Goal: Task Accomplishment & Management: Complete application form

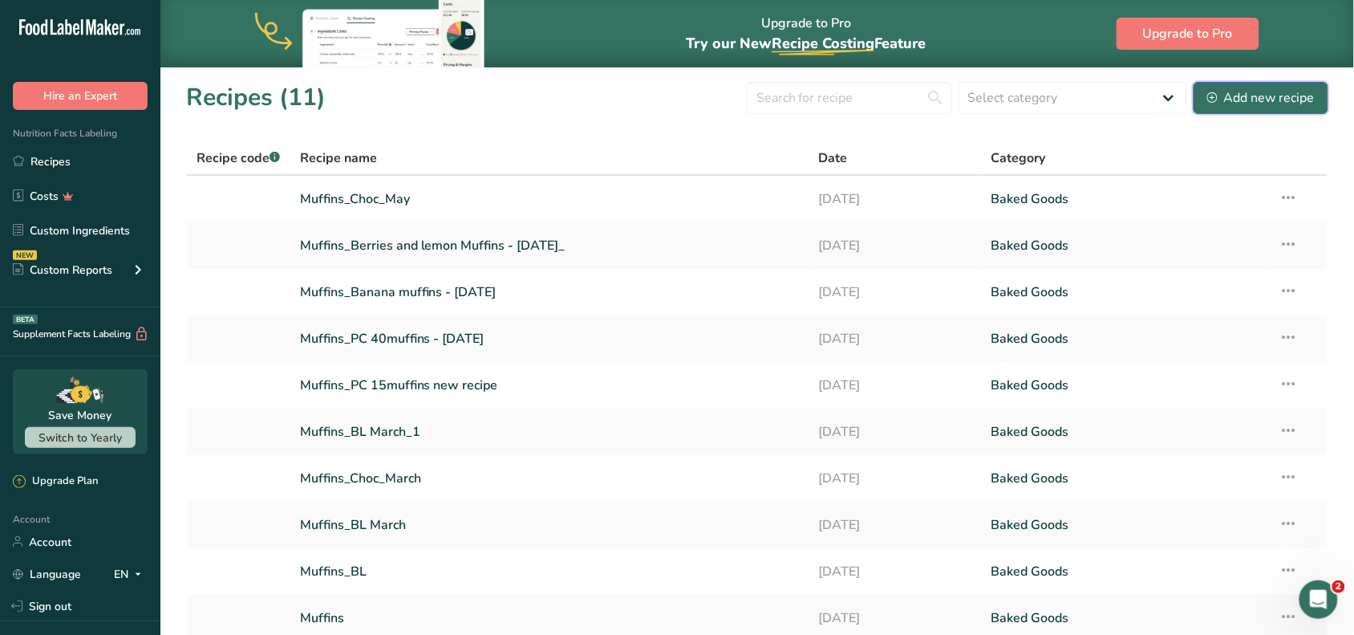
click at [1253, 86] on button "Add new recipe" at bounding box center [1261, 98] width 135 height 32
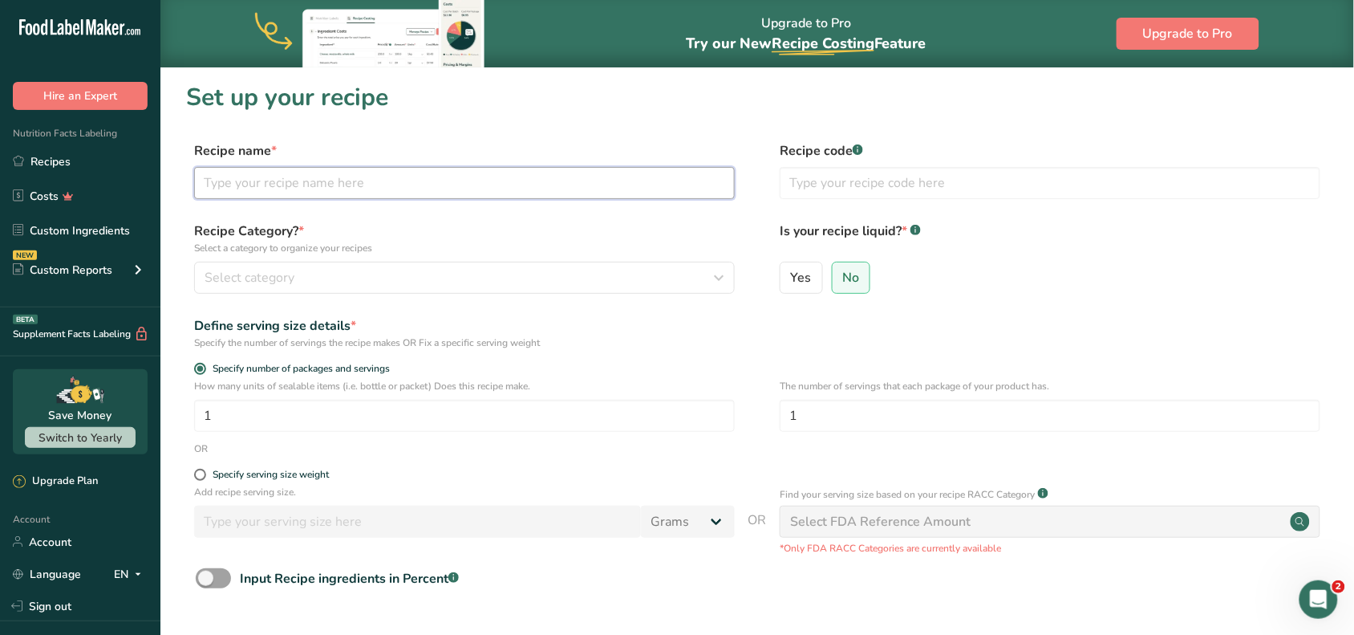
click at [566, 193] on input "text" at bounding box center [464, 183] width 541 height 32
click at [222, 183] on input "ALmond choc cookies" at bounding box center [464, 183] width 541 height 32
type input "Almond choc cookies"
click at [814, 189] on input "text" at bounding box center [1050, 183] width 541 height 32
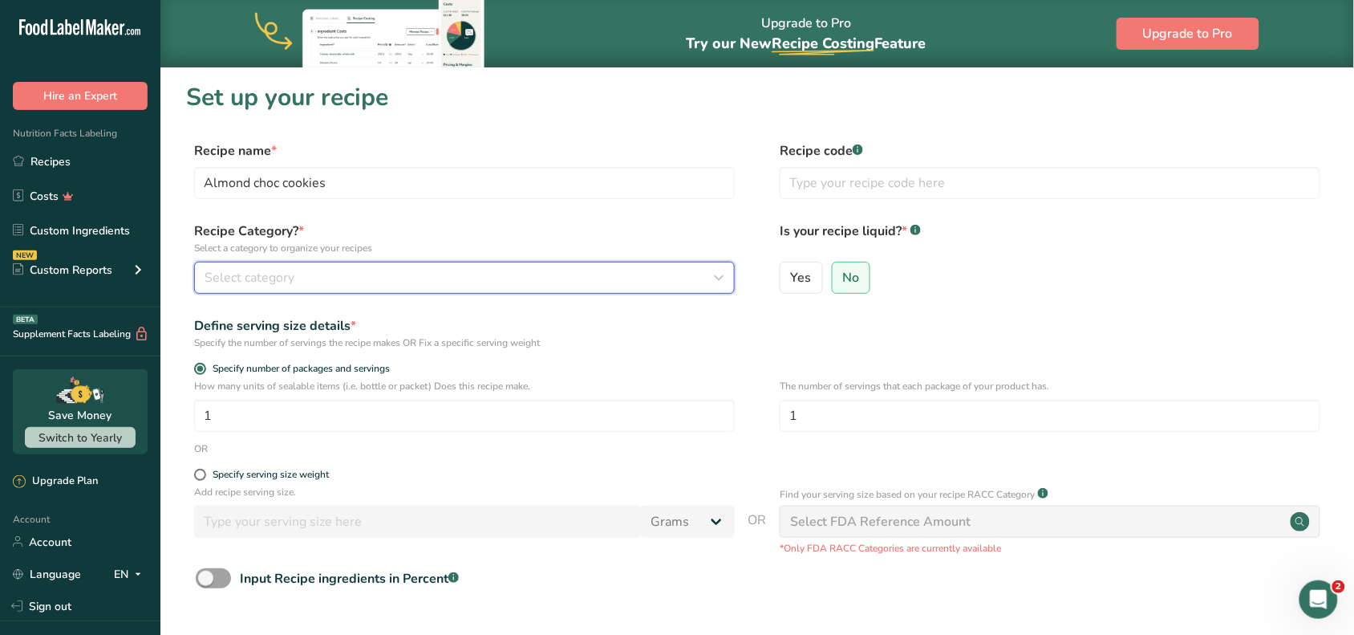
click at [375, 282] on div "Select category" at bounding box center [460, 277] width 510 height 19
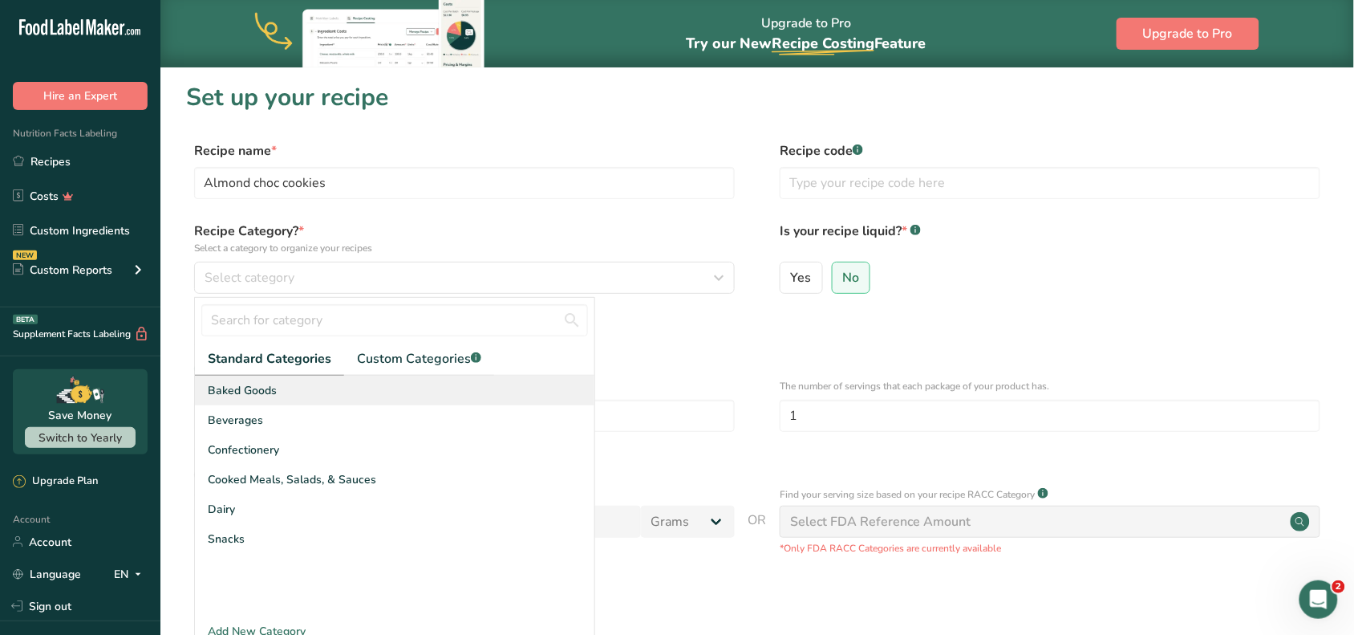
click at [301, 389] on div "Baked Goods" at bounding box center [395, 391] width 400 height 30
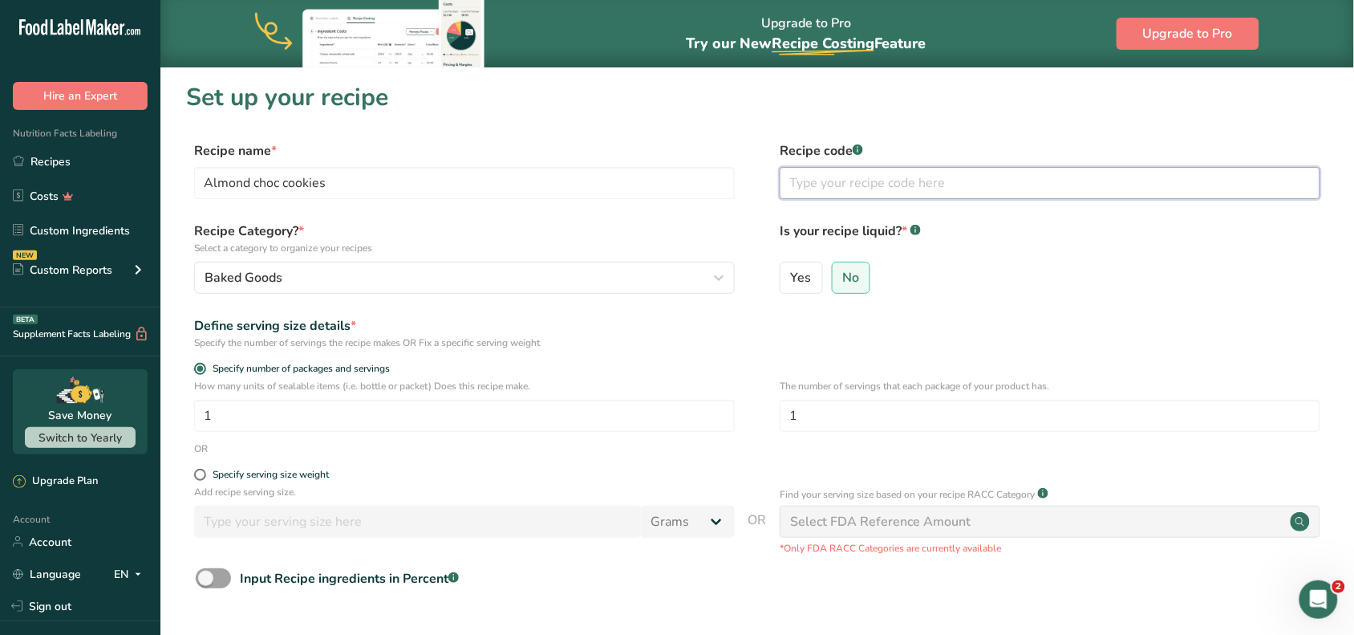
click at [965, 177] on input "text" at bounding box center [1050, 183] width 541 height 32
type input "0005"
drag, startPoint x: 1001, startPoint y: 416, endPoint x: 694, endPoint y: 374, distance: 309.4
click at [694, 374] on form "Recipe name * Almond choc cookies Recipe code .a-a{fill:#347362;}.b-a{fill:#fff…" at bounding box center [757, 425] width 1143 height 569
type input "7"
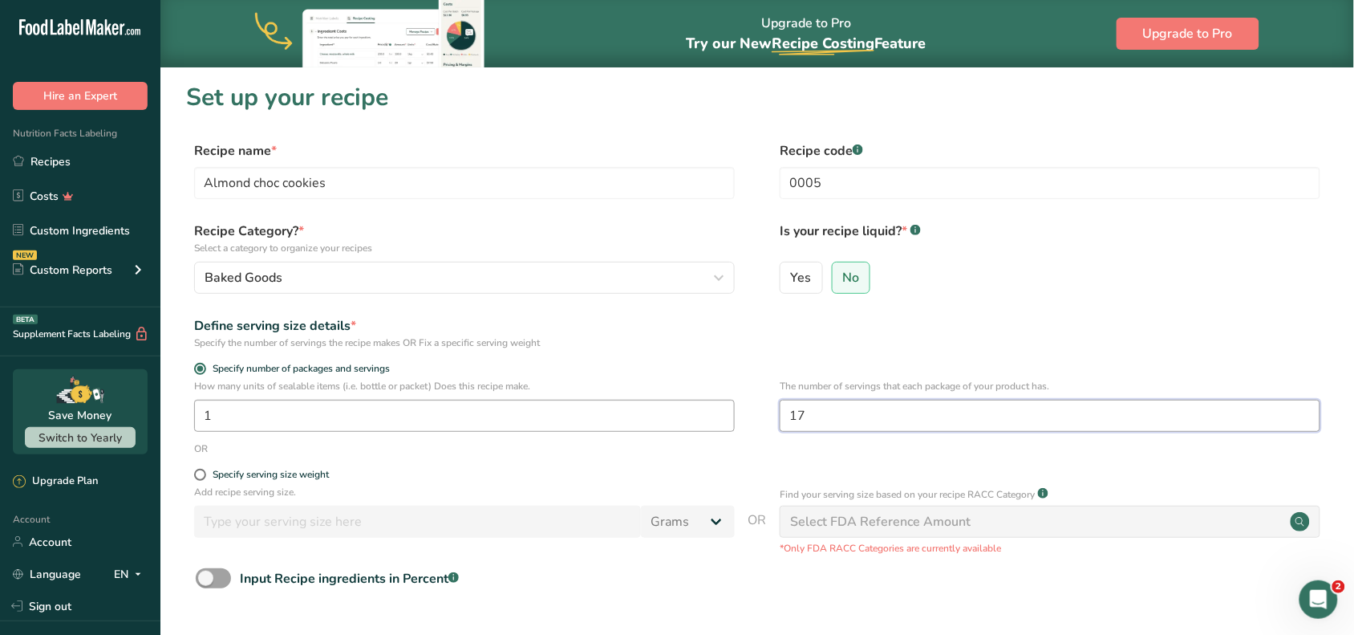
type input "17"
drag, startPoint x: 511, startPoint y: 400, endPoint x: 167, endPoint y: 408, distance: 344.3
click at [167, 408] on section "Set up your recipe Recipe name * Almond choc cookies Recipe code .a-a{fill:#347…" at bounding box center [757, 401] width 1194 height 669
click at [201, 480] on label "Specify serving size weight" at bounding box center [464, 475] width 541 height 12
click at [201, 480] on input "Specify serving size weight" at bounding box center [199, 474] width 10 height 10
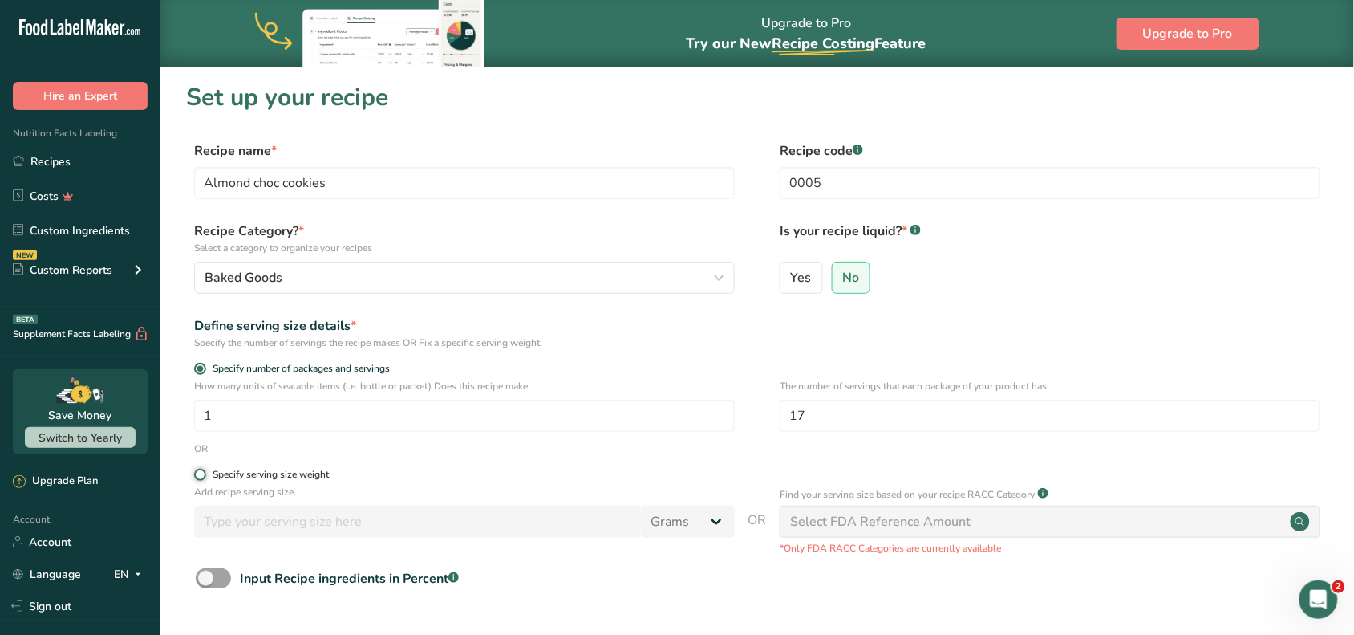
radio input "true"
radio input "false"
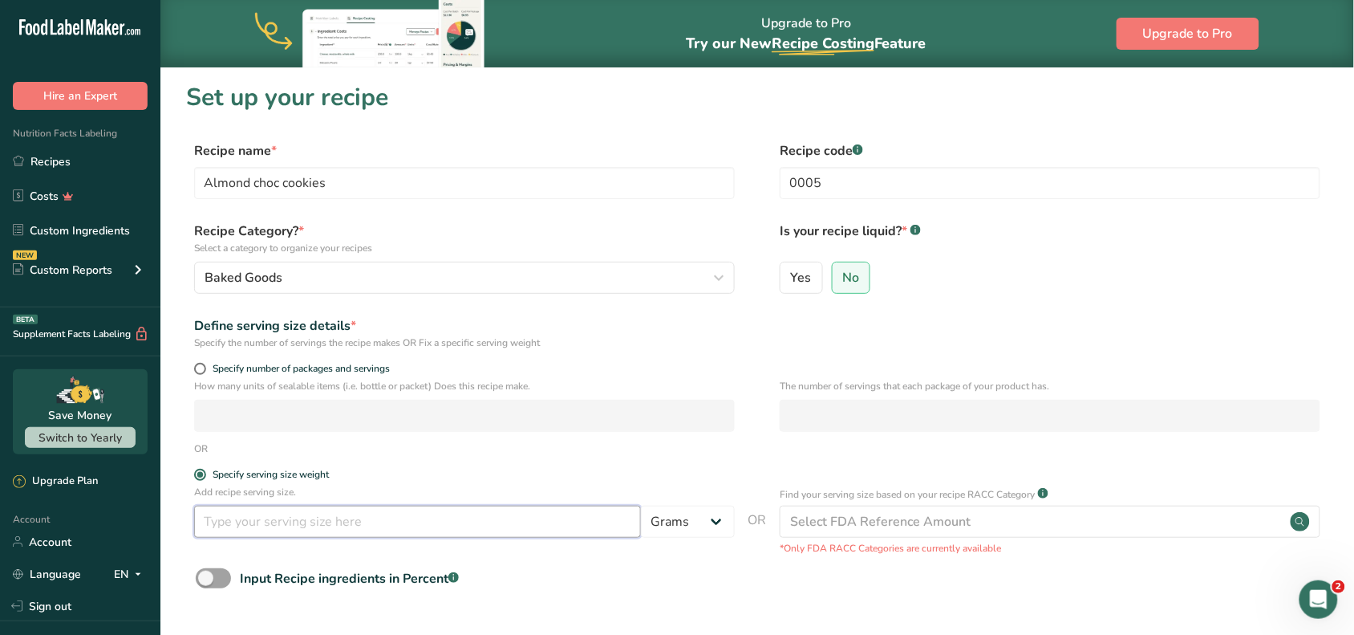
click at [247, 522] on input "number" at bounding box center [417, 522] width 447 height 32
type input "24"
click at [199, 369] on span at bounding box center [200, 369] width 12 height 12
click at [199, 369] on input "Specify number of packages and servings" at bounding box center [199, 368] width 10 height 10
radio input "true"
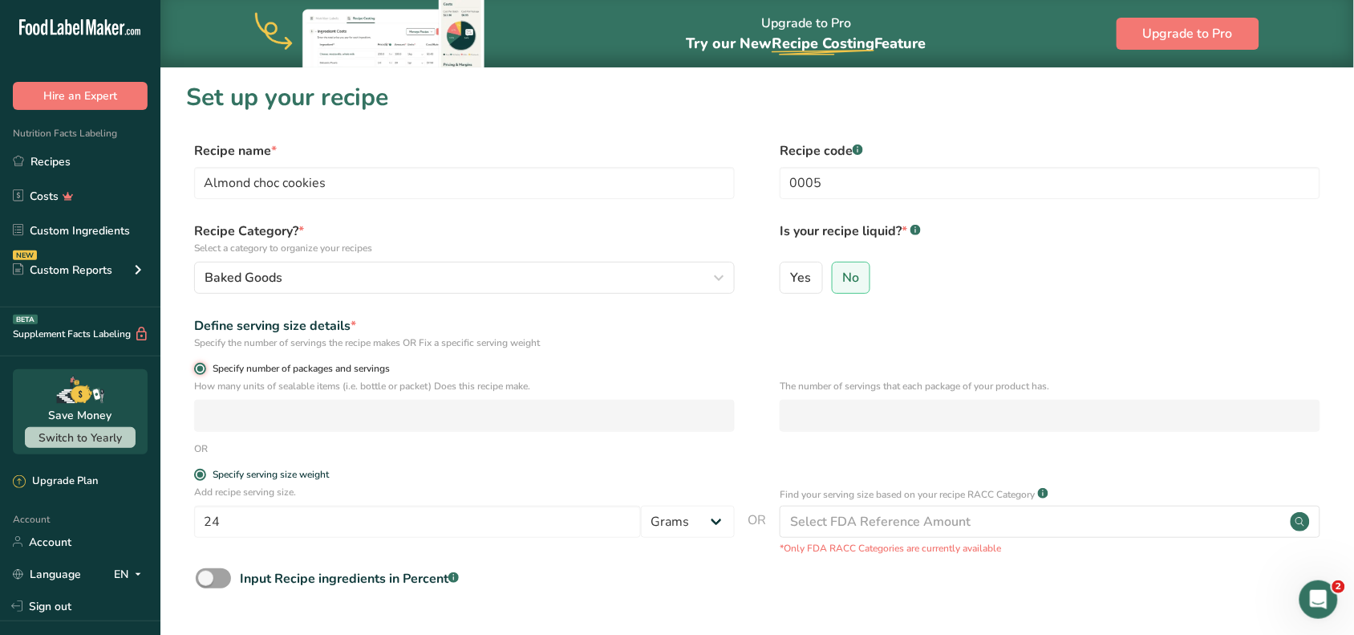
radio input "false"
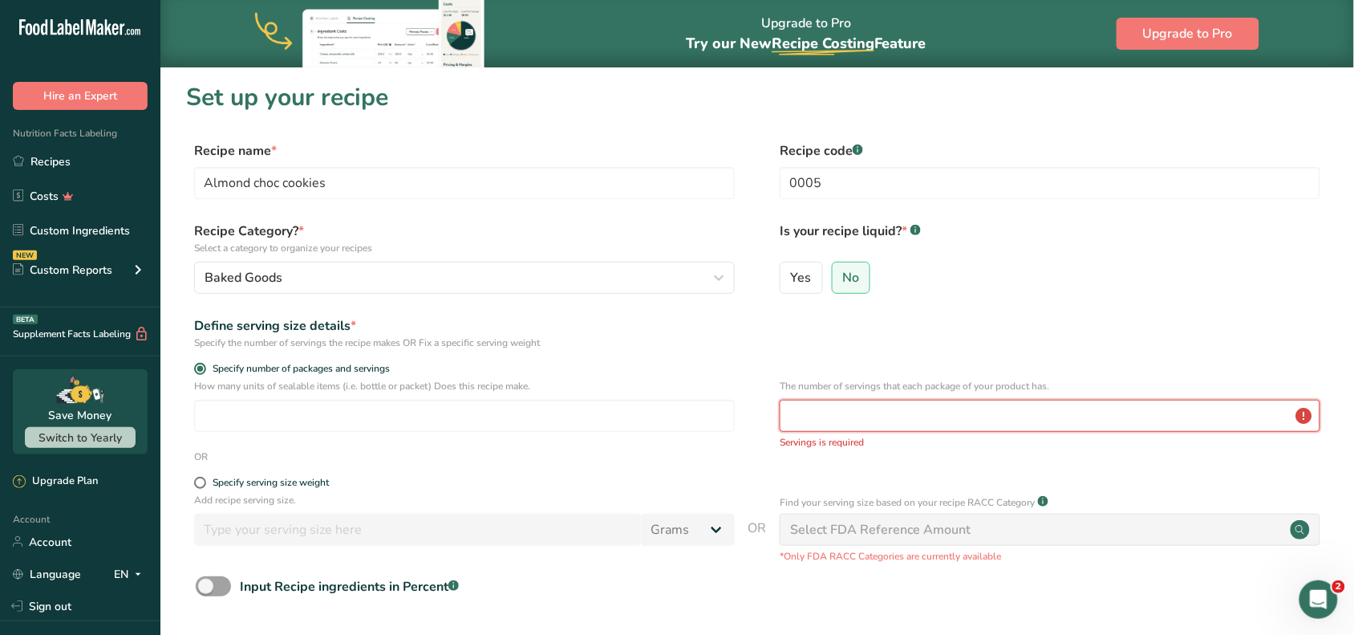
click at [829, 419] on input "number" at bounding box center [1050, 416] width 541 height 32
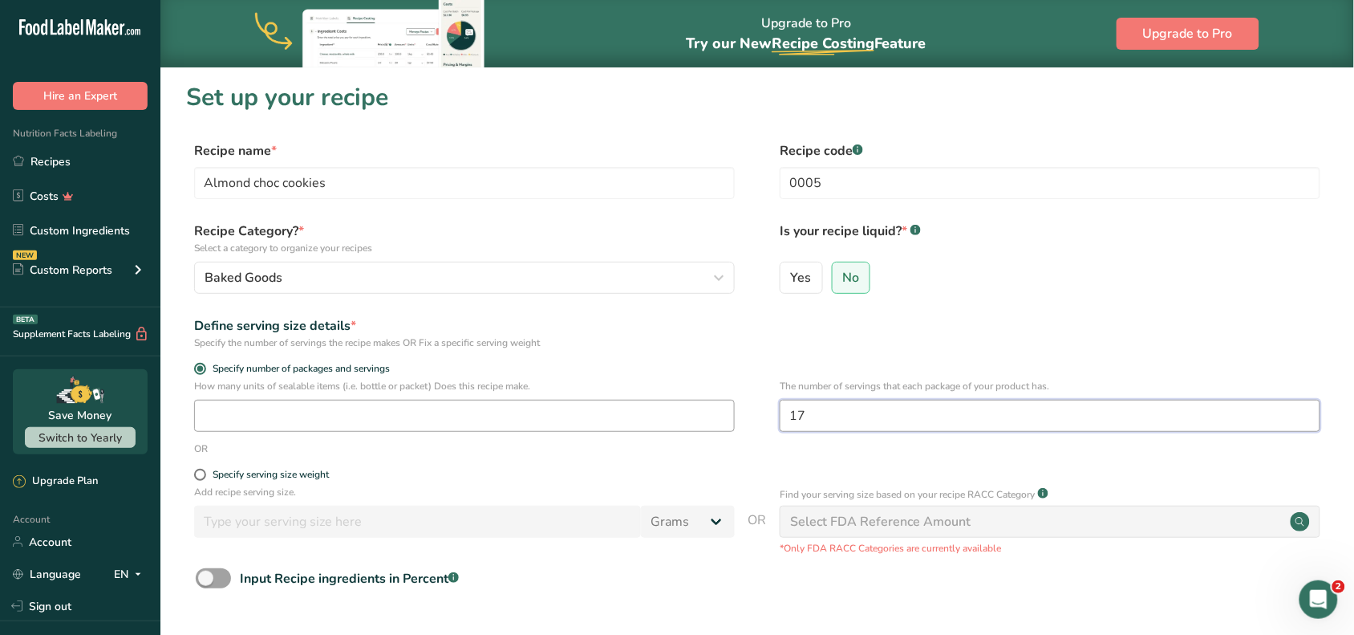
type input "17"
click at [611, 414] on input "number" at bounding box center [464, 416] width 541 height 32
type input "4"
drag, startPoint x: 828, startPoint y: 414, endPoint x: 701, endPoint y: 404, distance: 128.0
click at [701, 404] on div "How many units of sealable items (i.e. bottle or packet) Does this recipe make.…" at bounding box center [757, 410] width 1143 height 63
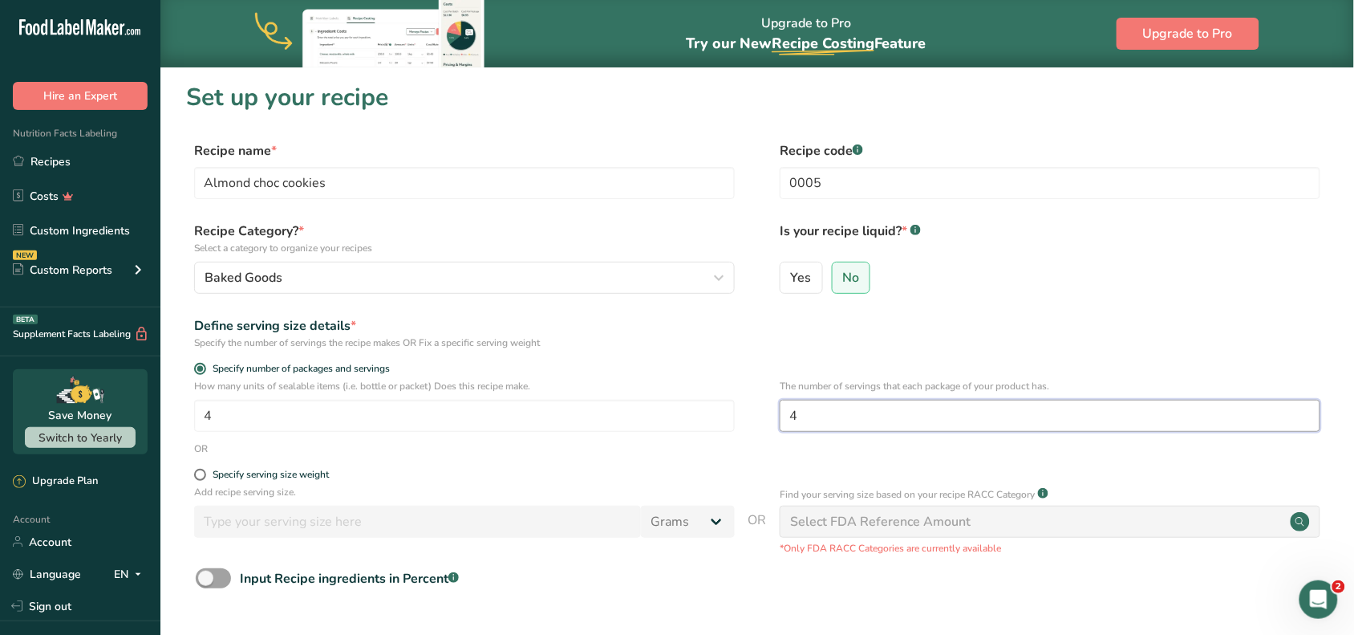
type input "4"
click at [705, 571] on div "Input Recipe ingredients in Percent .a-a{fill:#347362;}.b-a{fill:#fff;}" at bounding box center [757, 584] width 1143 height 33
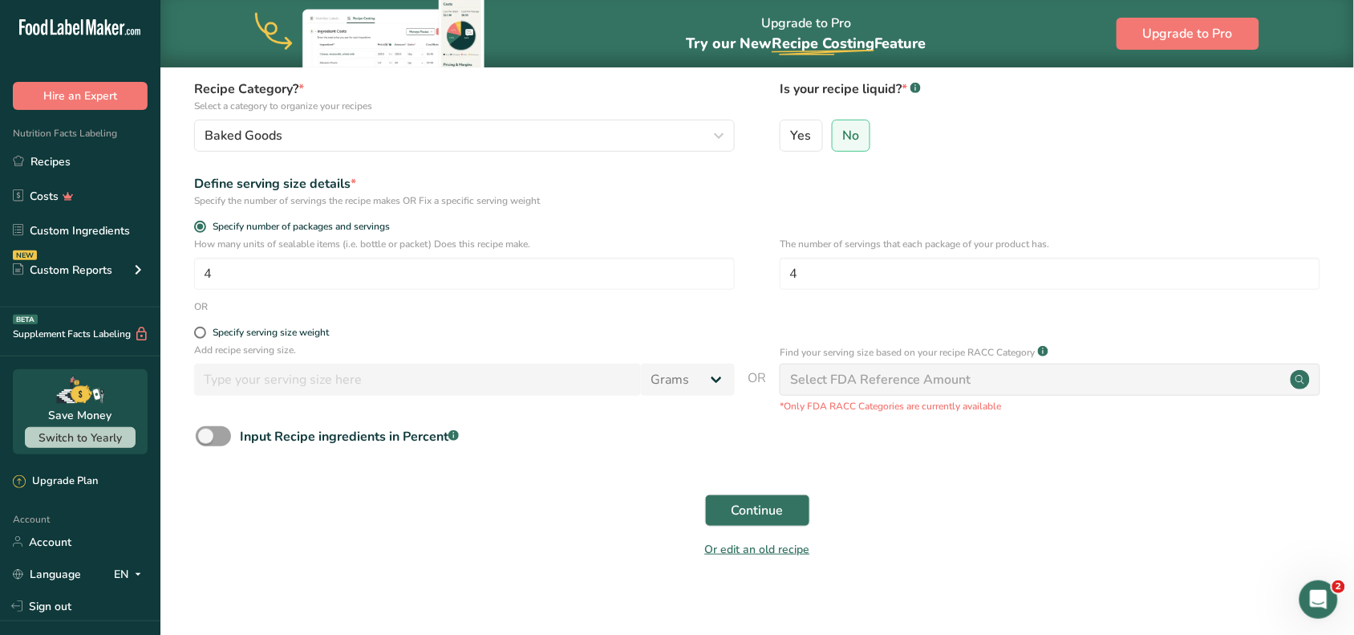
scroll to position [153, 0]
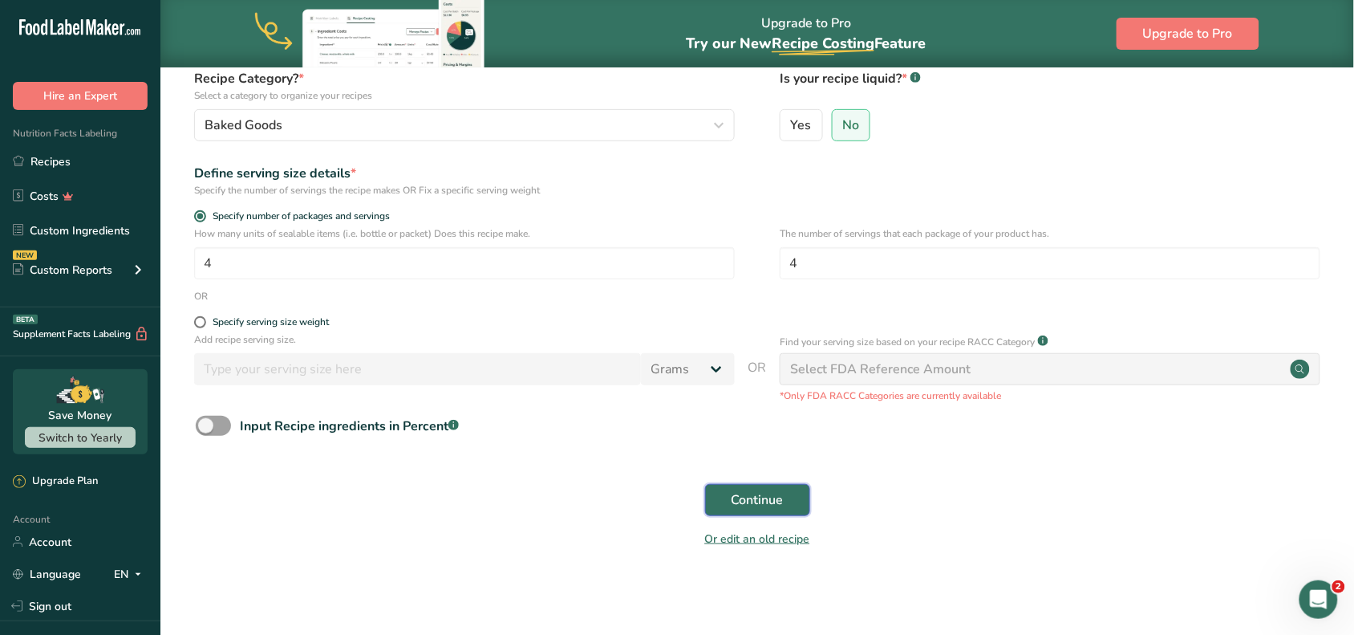
click at [772, 498] on span "Continue" at bounding box center [758, 499] width 52 height 19
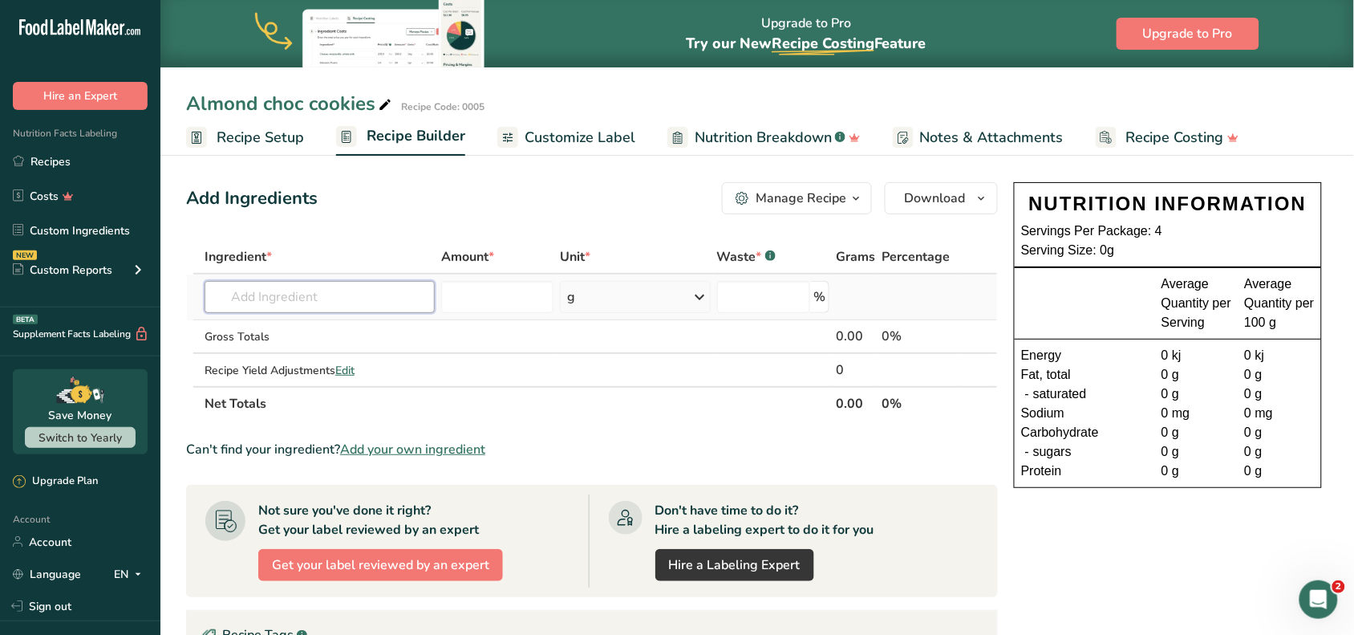
click at [405, 309] on input "text" at bounding box center [320, 297] width 230 height 32
type input "alo"
drag, startPoint x: 247, startPoint y: 335, endPoint x: 330, endPoint y: 295, distance: 91.5
click at [330, 295] on div "14216 Beverages, aloe [PERSON_NAME] juice drink, fortified with Vitamin C Add y…" at bounding box center [320, 297] width 230 height 32
click at [330, 295] on input "text" at bounding box center [320, 297] width 230 height 32
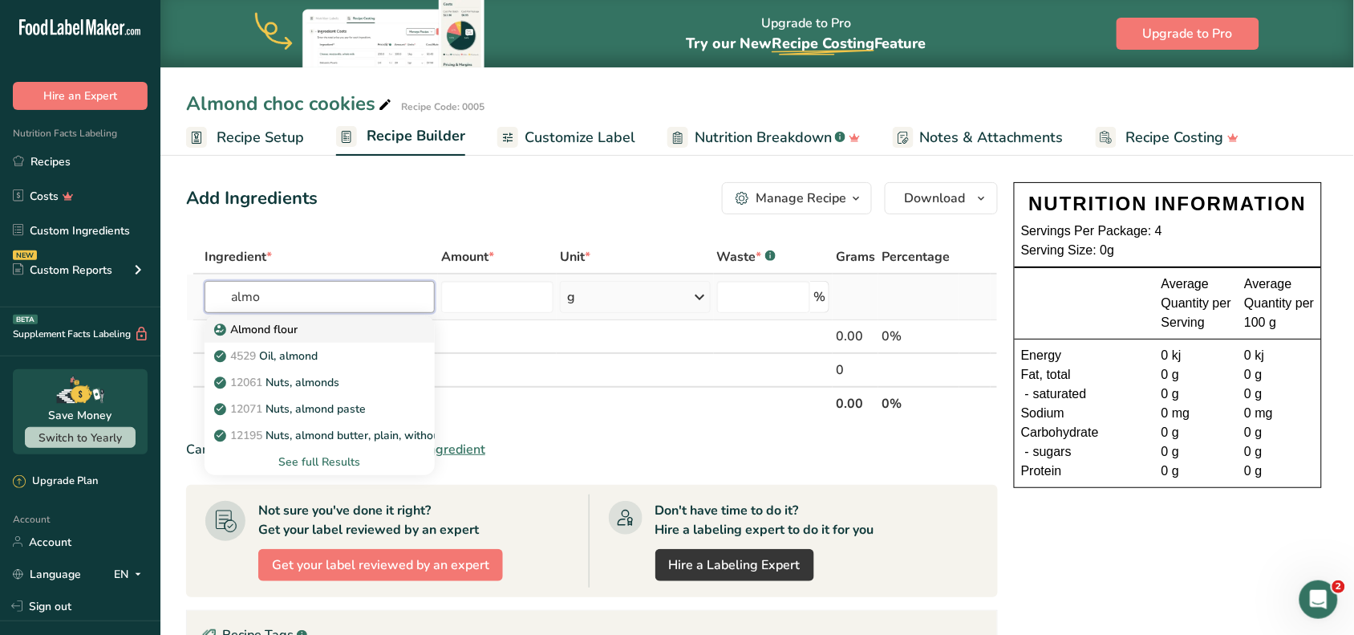
type input "almo"
click at [293, 327] on p "Almond flour" at bounding box center [257, 329] width 80 height 17
type input "Almond flour"
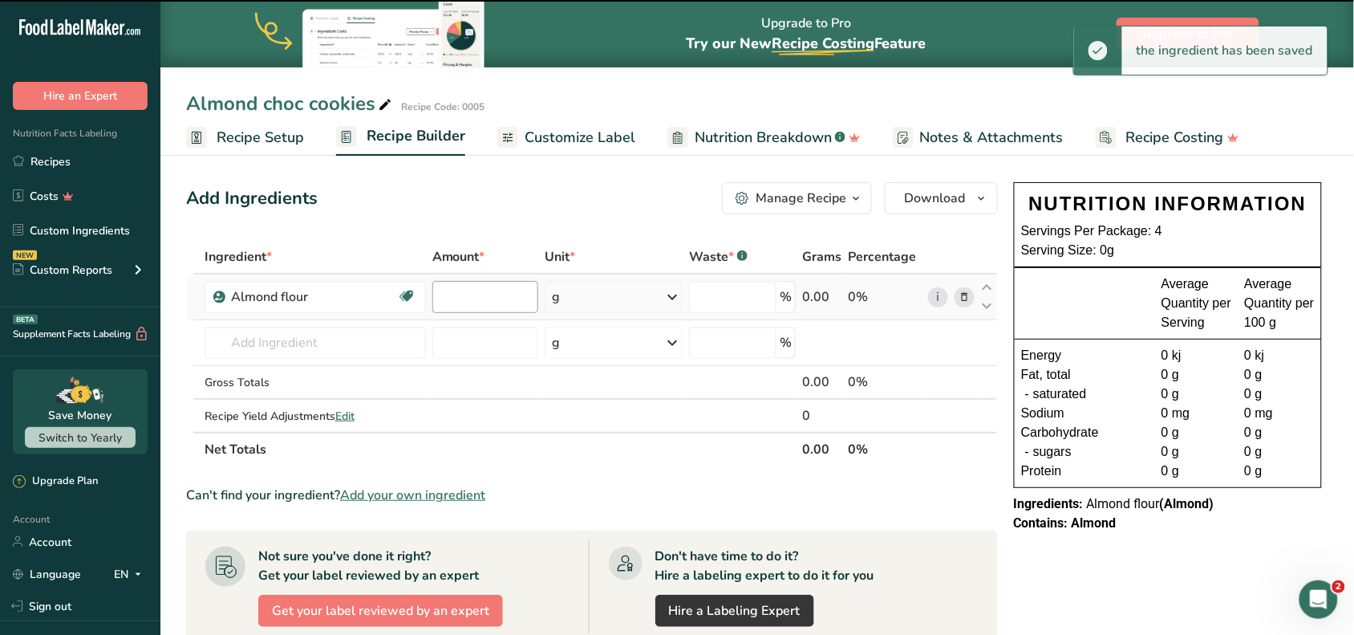
type input "0"
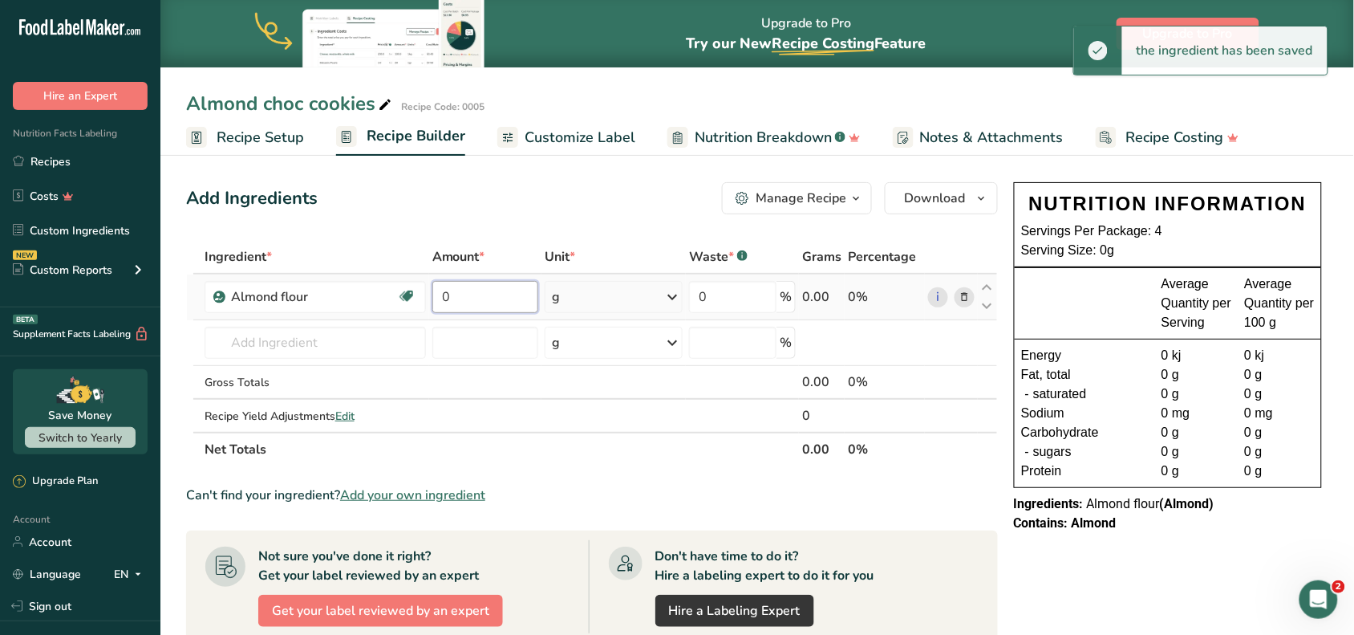
click at [476, 293] on input "0" at bounding box center [486, 297] width 106 height 32
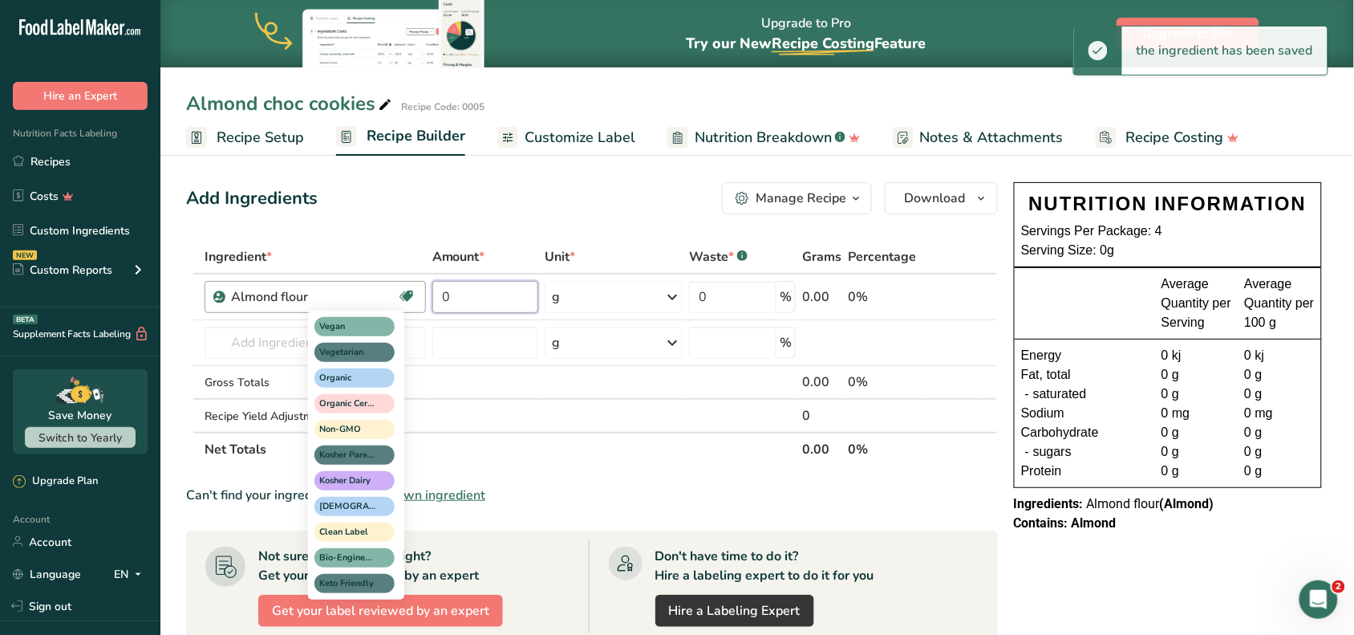
drag, startPoint x: 476, startPoint y: 293, endPoint x: 413, endPoint y: 294, distance: 62.6
click at [413, 294] on tr "Almond flour Vegan Vegetarian Organic Organic Certified Non-GMO Kosher Pareve K…" at bounding box center [592, 297] width 810 height 46
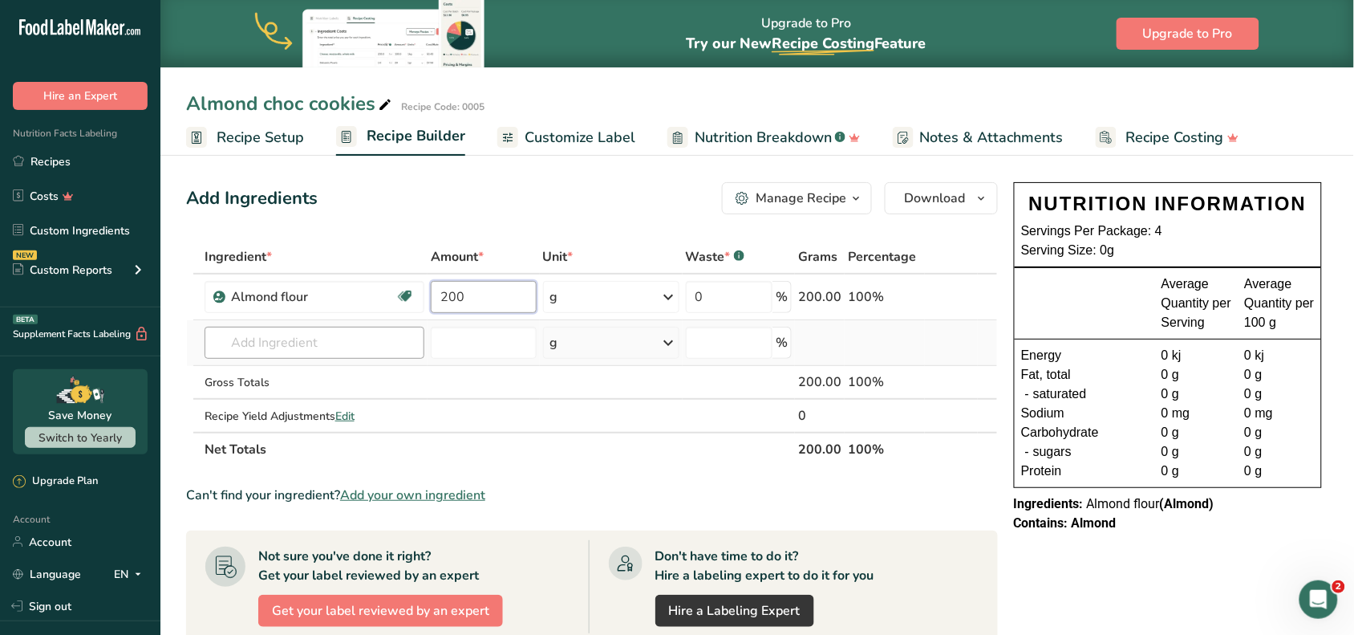
type input "200"
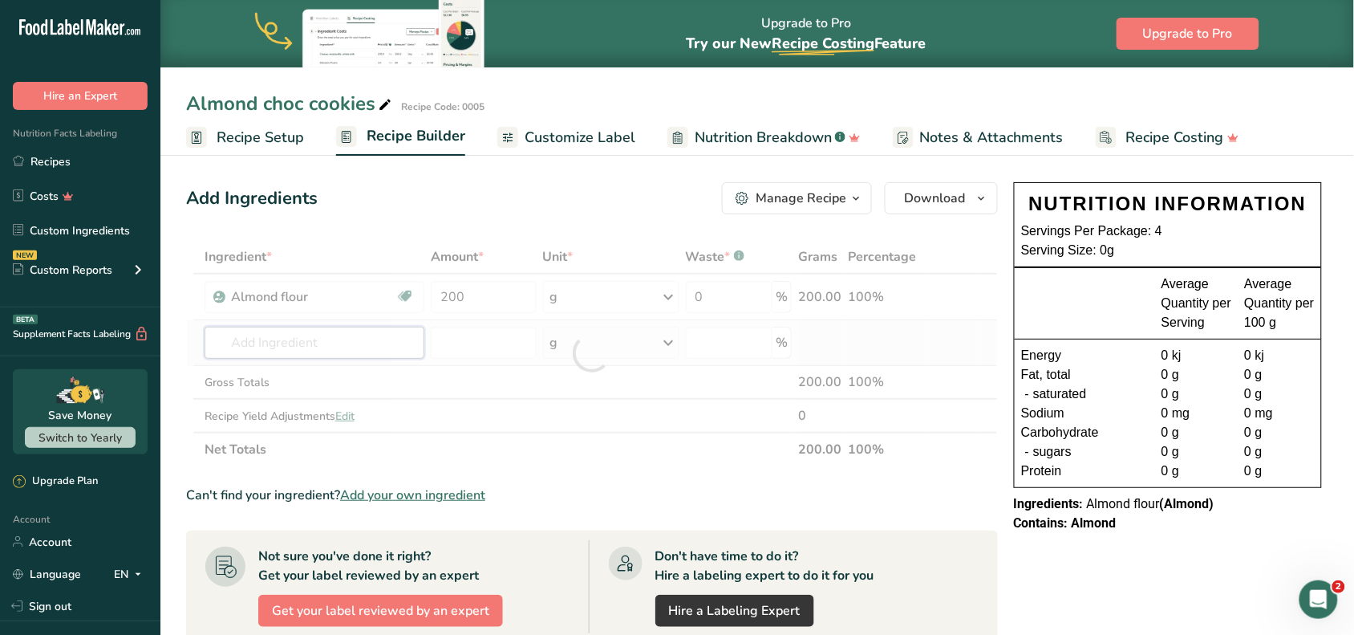
click at [339, 341] on div "Ingredient * Amount * Unit * Waste * .a-a{fill:#347362;}.b-a{fill:#fff;} Grams …" at bounding box center [592, 353] width 812 height 226
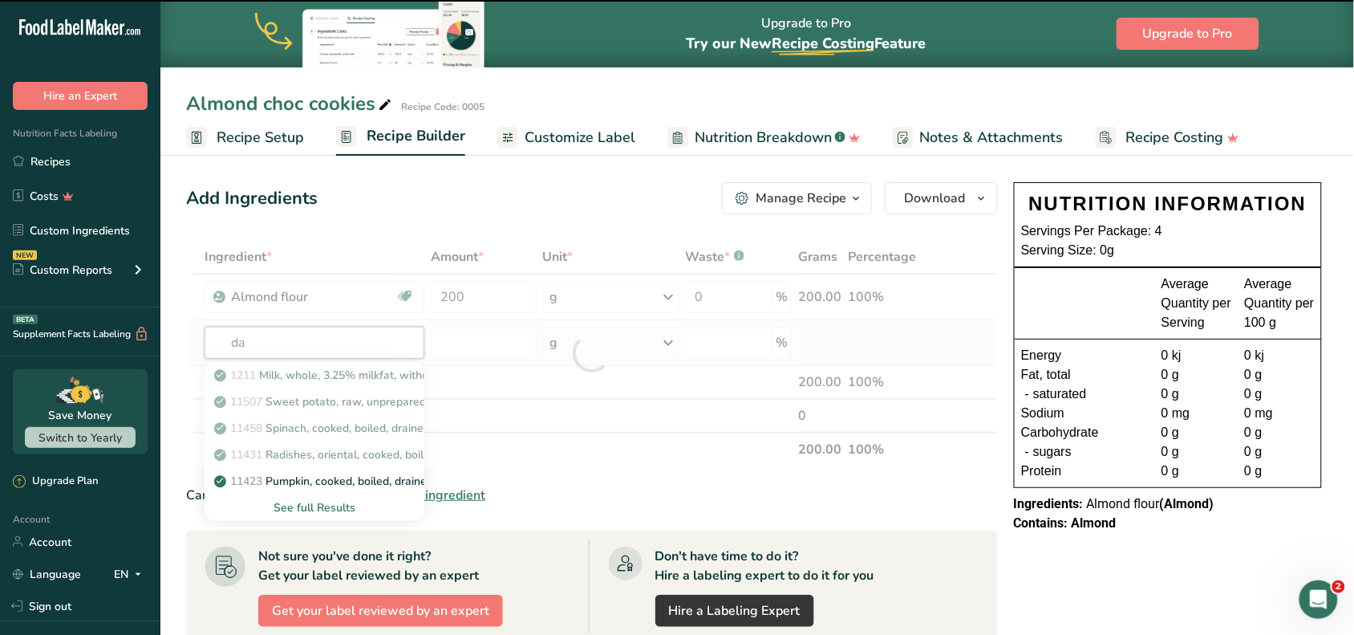
type input "dat"
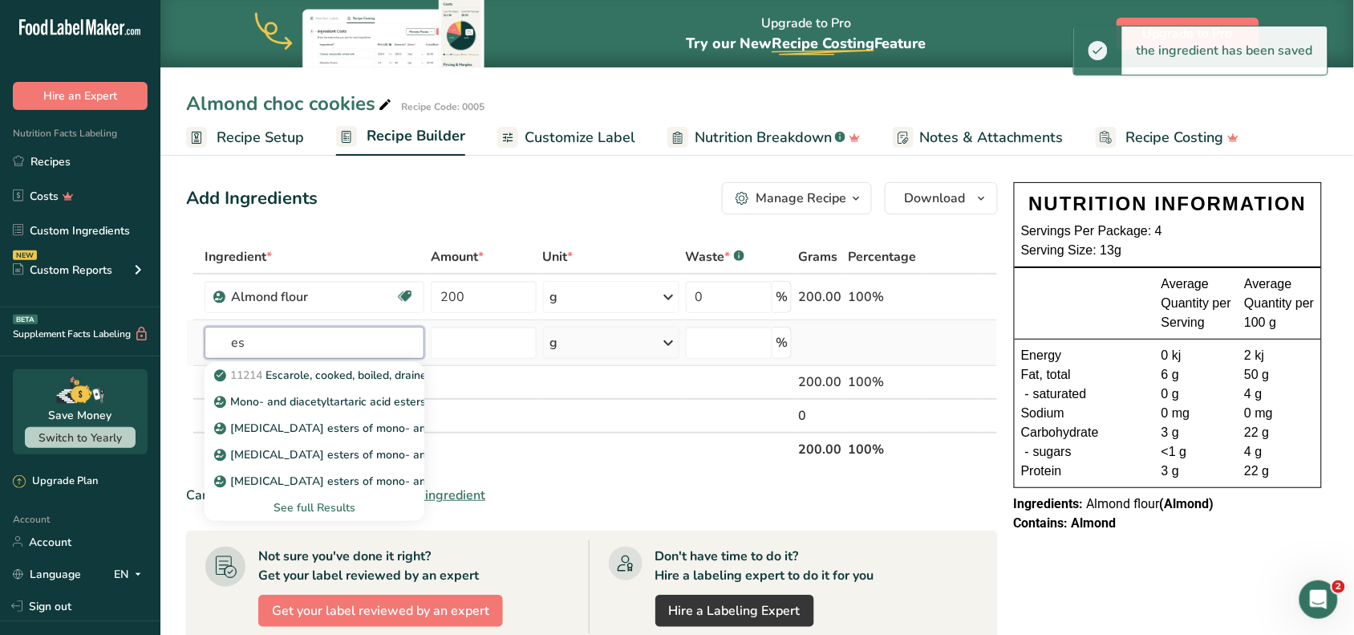
type input "e"
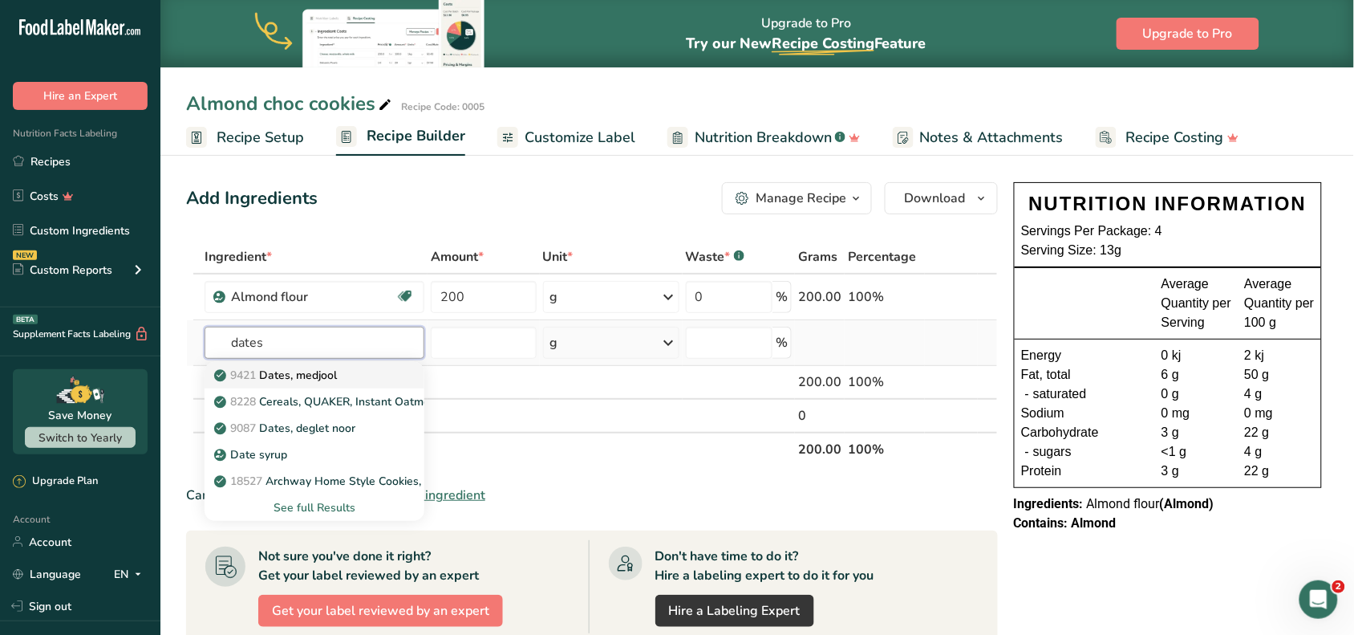
type input "dates"
click at [325, 372] on p "9421 Dates, [GEOGRAPHIC_DATA]" at bounding box center [277, 375] width 120 height 17
type input "Dates, medjool"
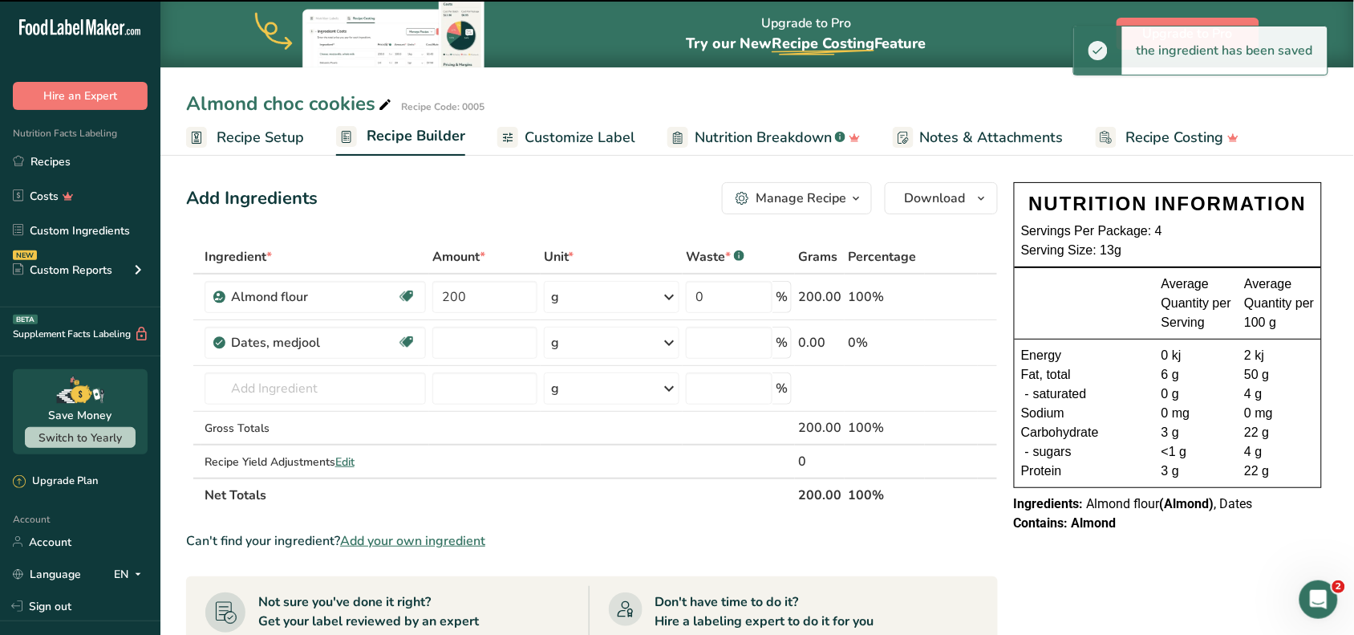
type input "0"
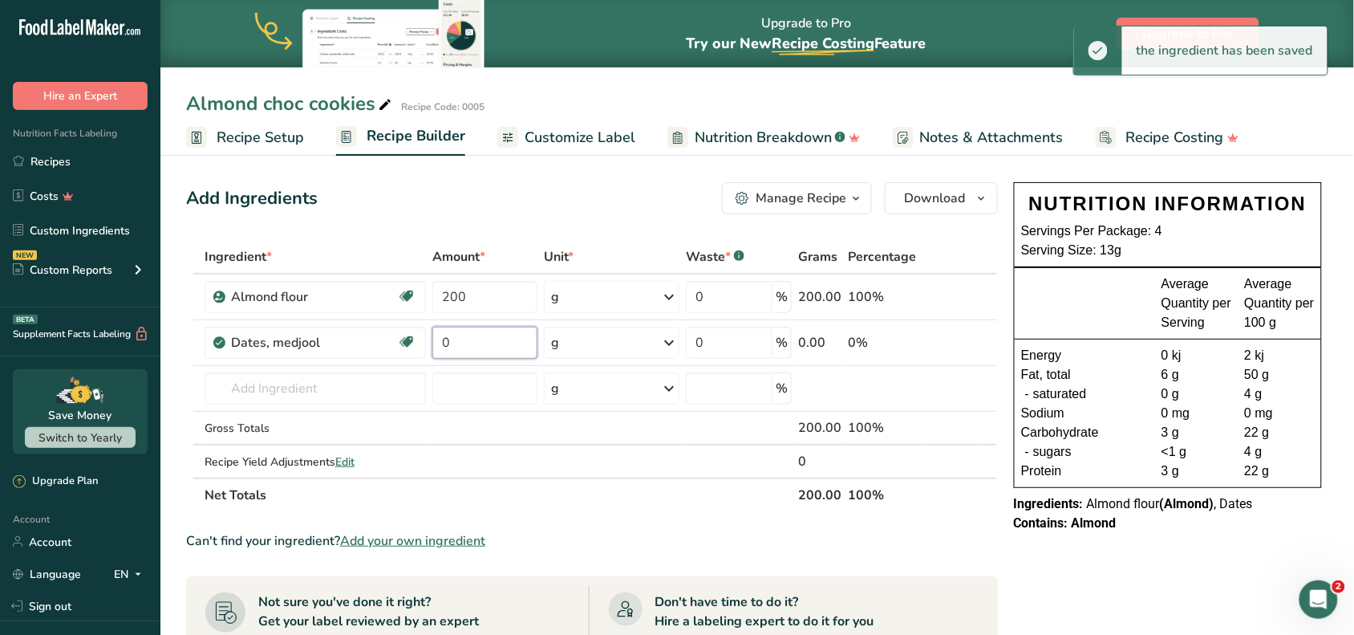
click at [506, 338] on input "0" at bounding box center [485, 343] width 105 height 32
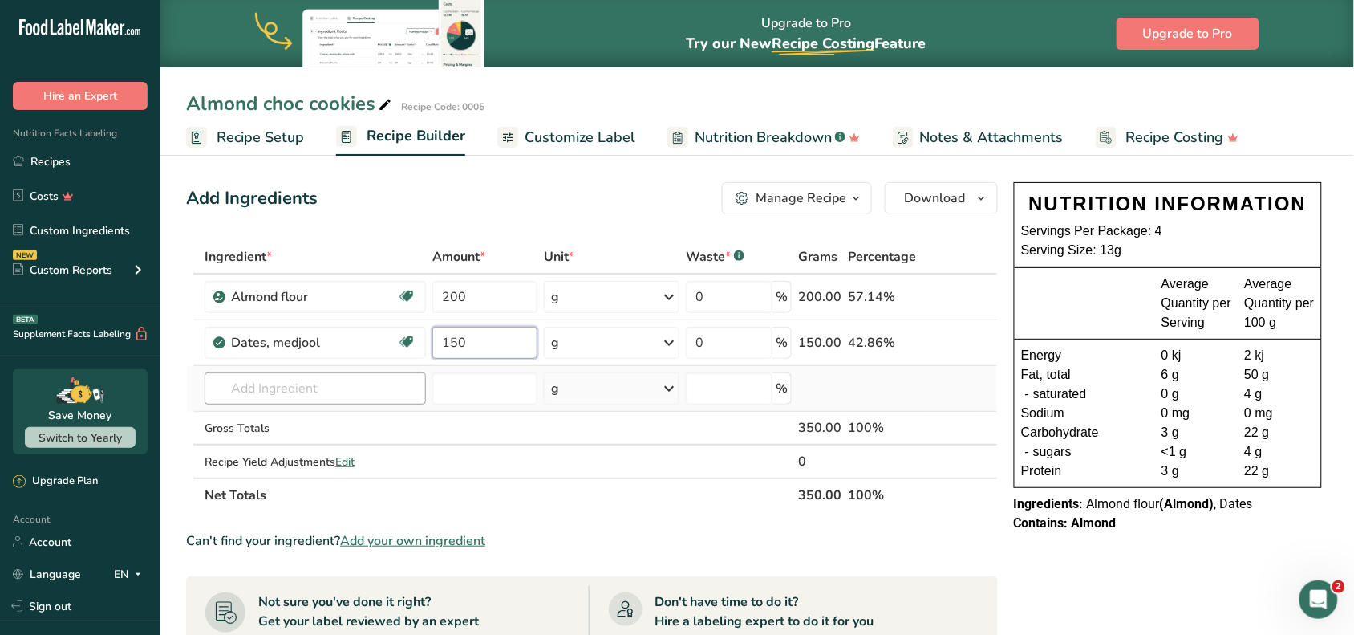
type input "150"
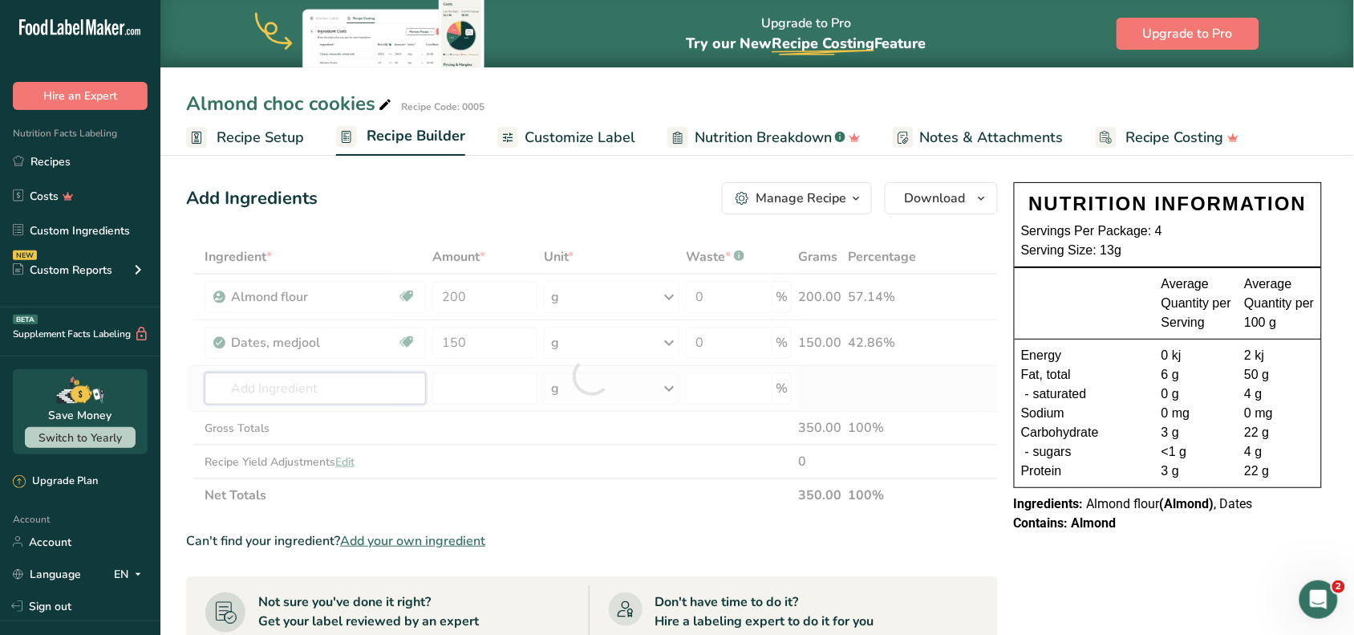
click at [278, 402] on div "Ingredient * Amount * Unit * Waste * .a-a{fill:#347362;}.b-a{fill:#fff;} Grams …" at bounding box center [592, 376] width 812 height 272
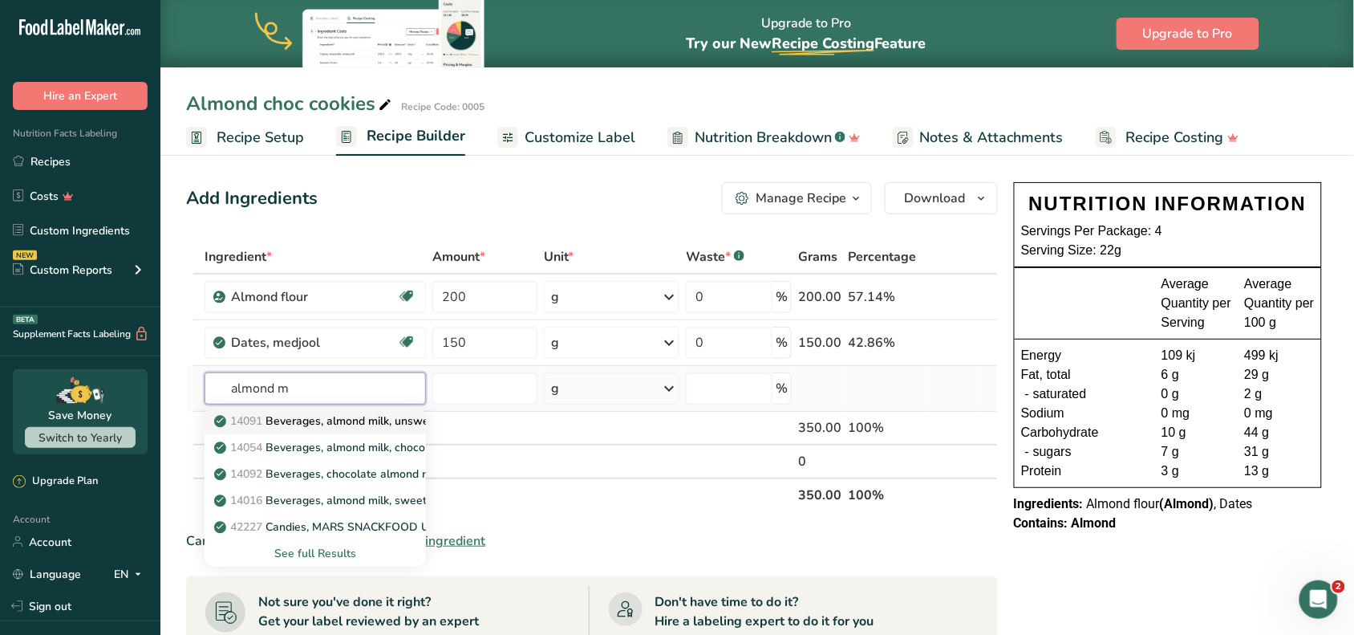
type input "almond m"
click at [290, 414] on p "14091 Beverages, almond milk, unsweetened, shelf stable" at bounding box center [374, 420] width 315 height 17
type input "Beverages, almond milk, unsweetened, shelf stable"
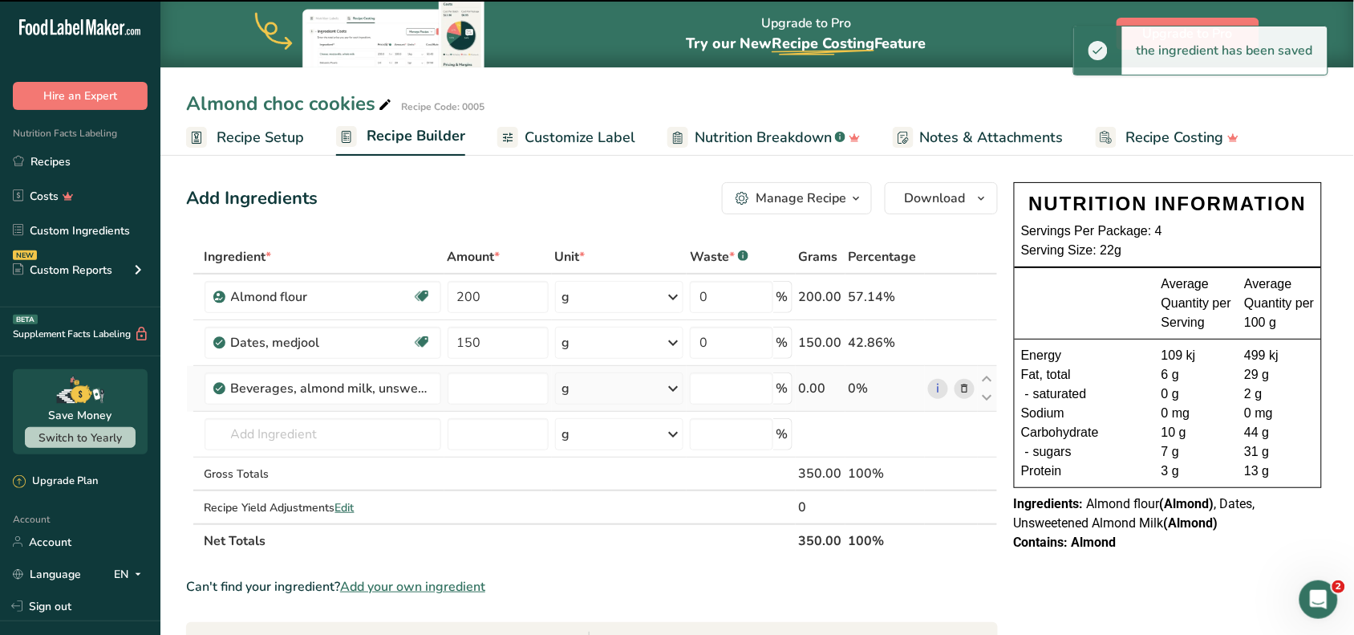
type input "0"
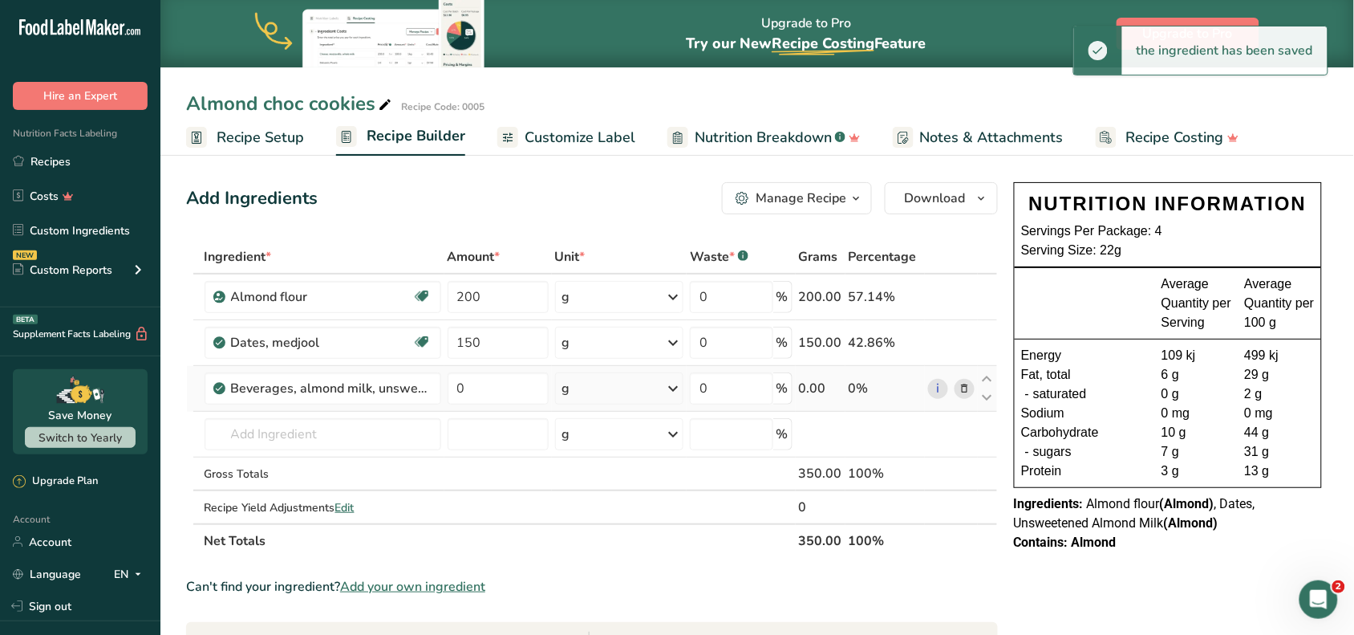
click at [668, 389] on icon at bounding box center [673, 388] width 19 height 29
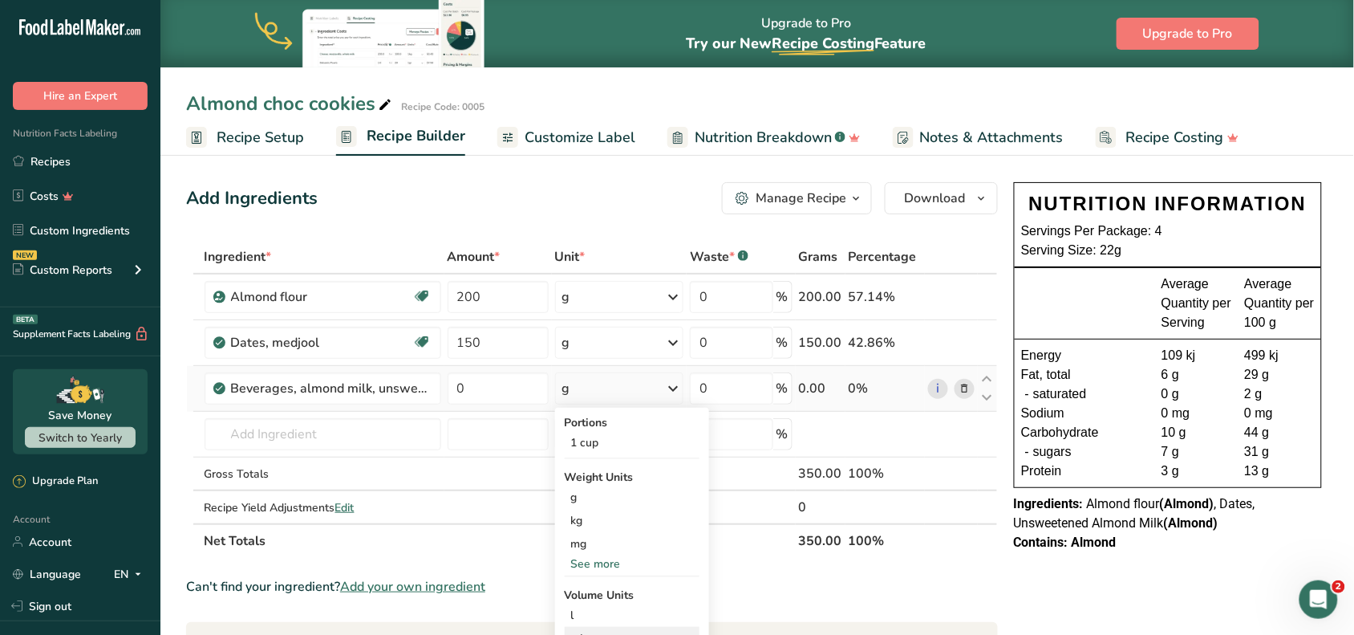
click at [588, 632] on div "mL" at bounding box center [632, 638] width 122 height 17
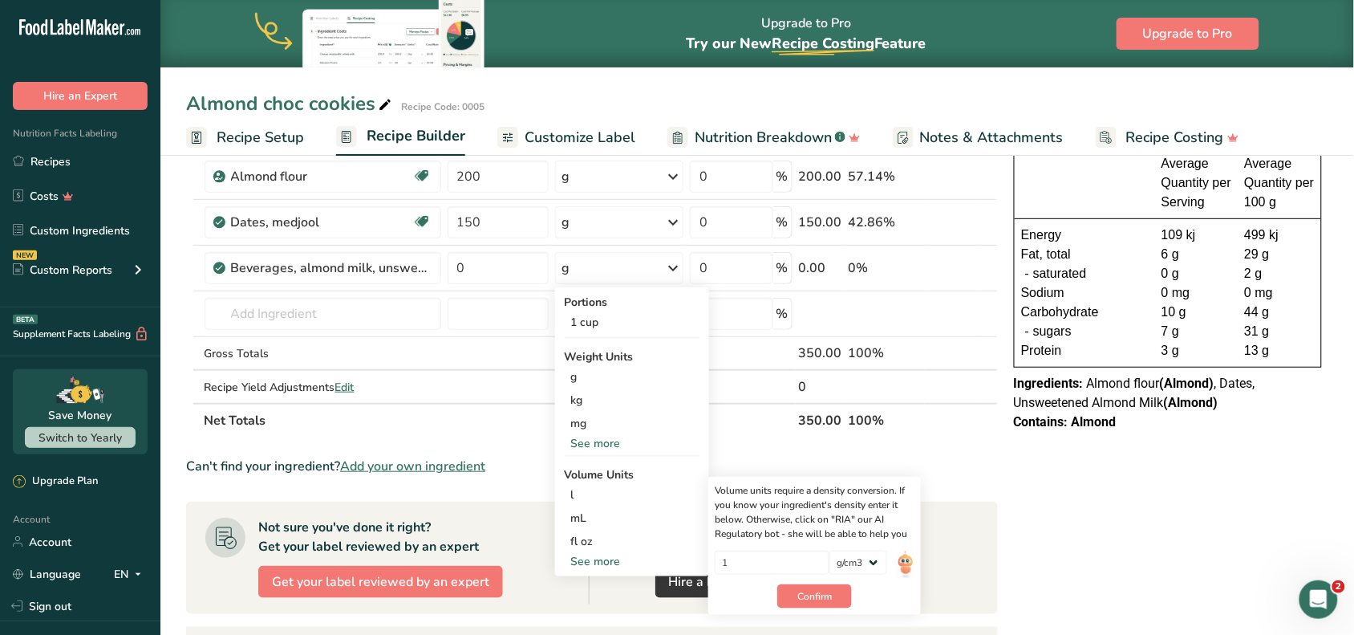
scroll to position [157, 0]
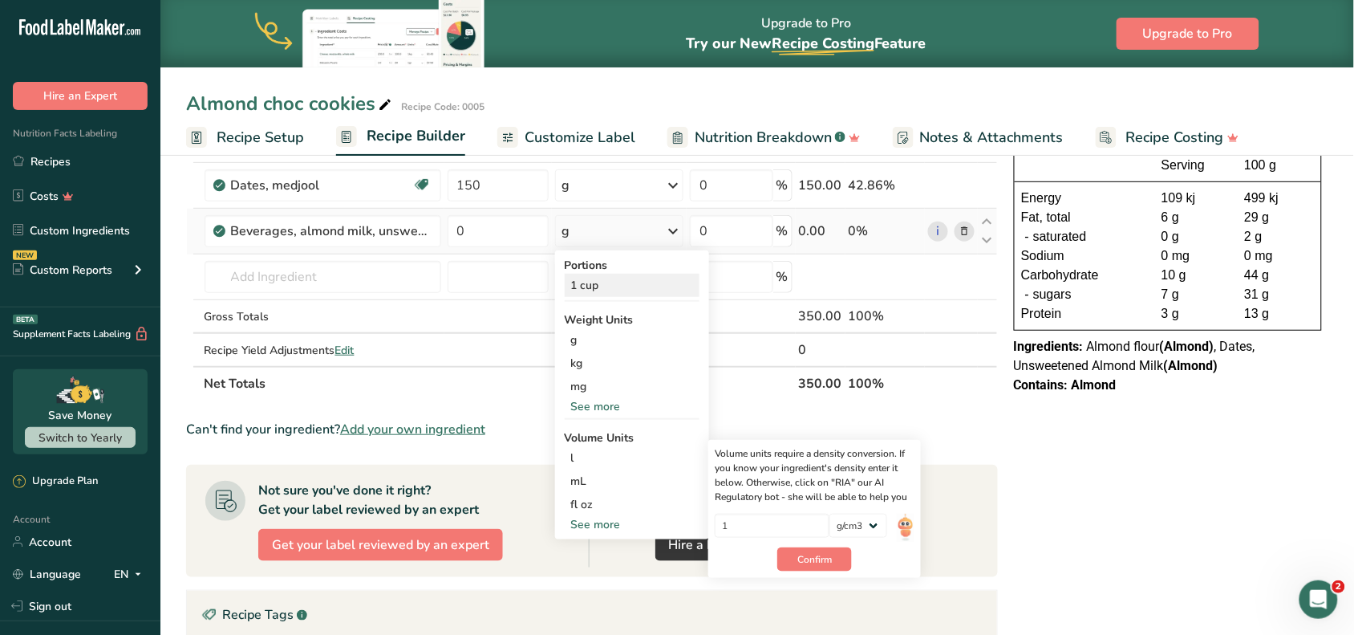
click at [606, 281] on div "1 cup" at bounding box center [632, 285] width 135 height 23
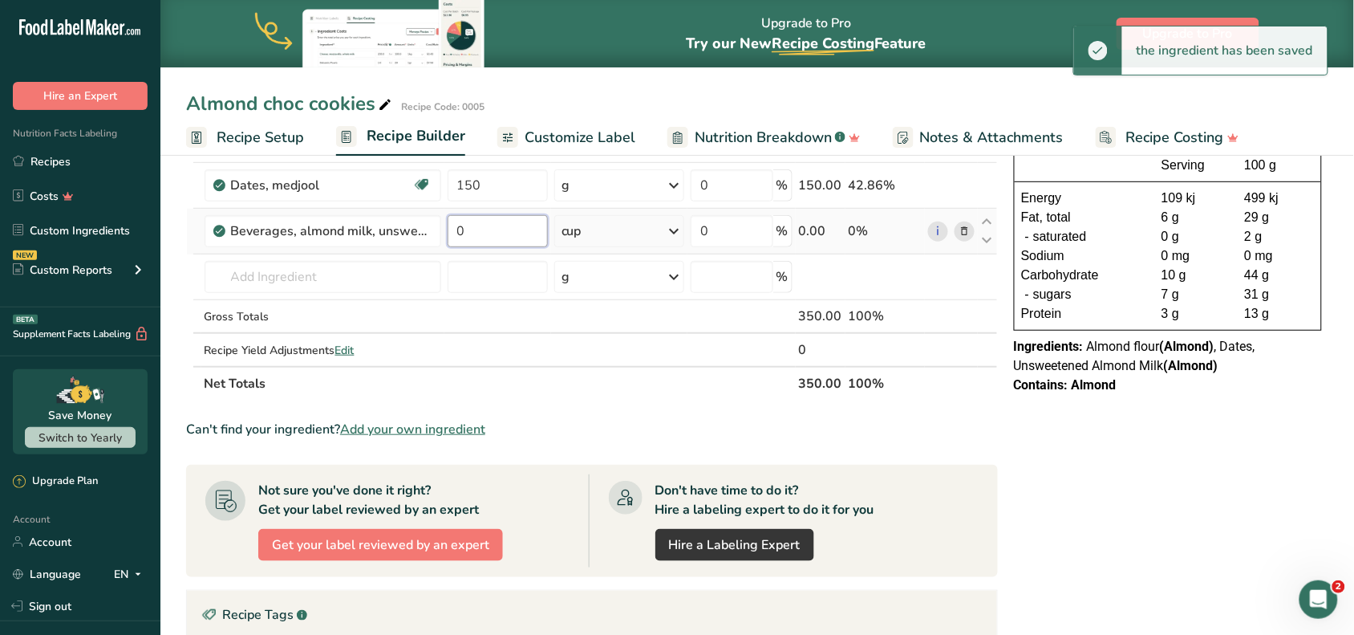
click at [471, 234] on input "0" at bounding box center [498, 231] width 100 height 32
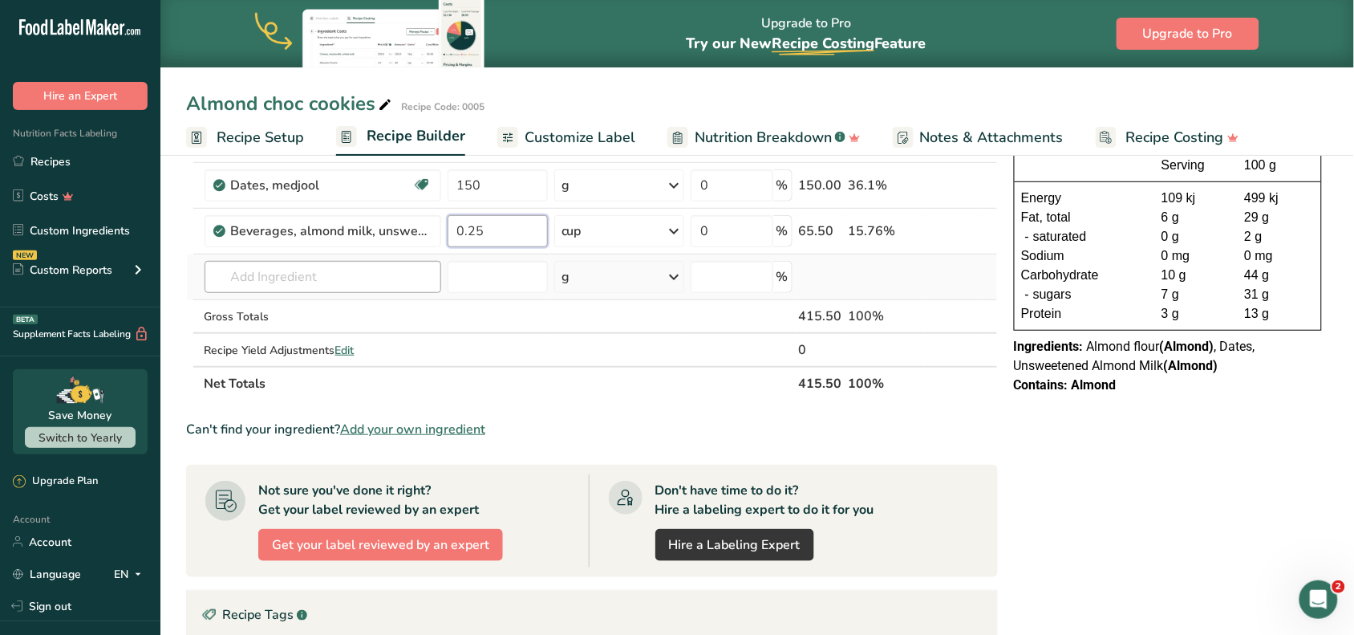
type input "0.25"
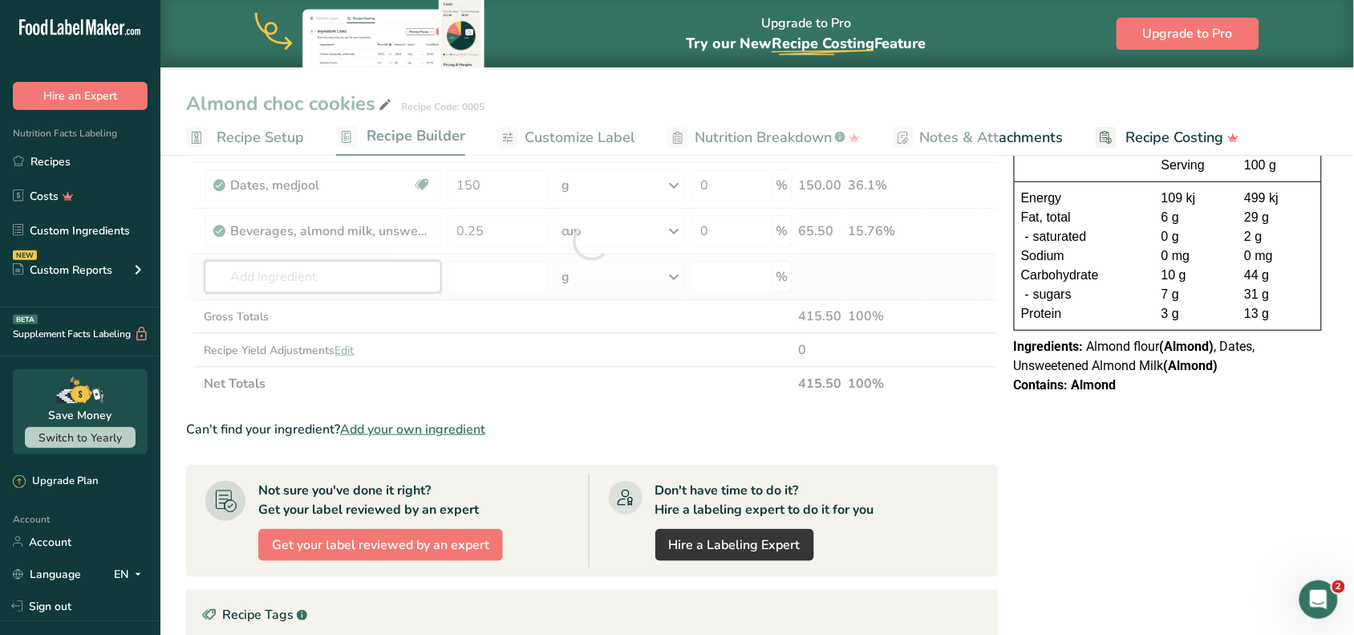
click at [333, 266] on div "Ingredient * Amount * Unit * Waste * .a-a{fill:#347362;}.b-a{fill:#fff;} Grams …" at bounding box center [592, 242] width 812 height 318
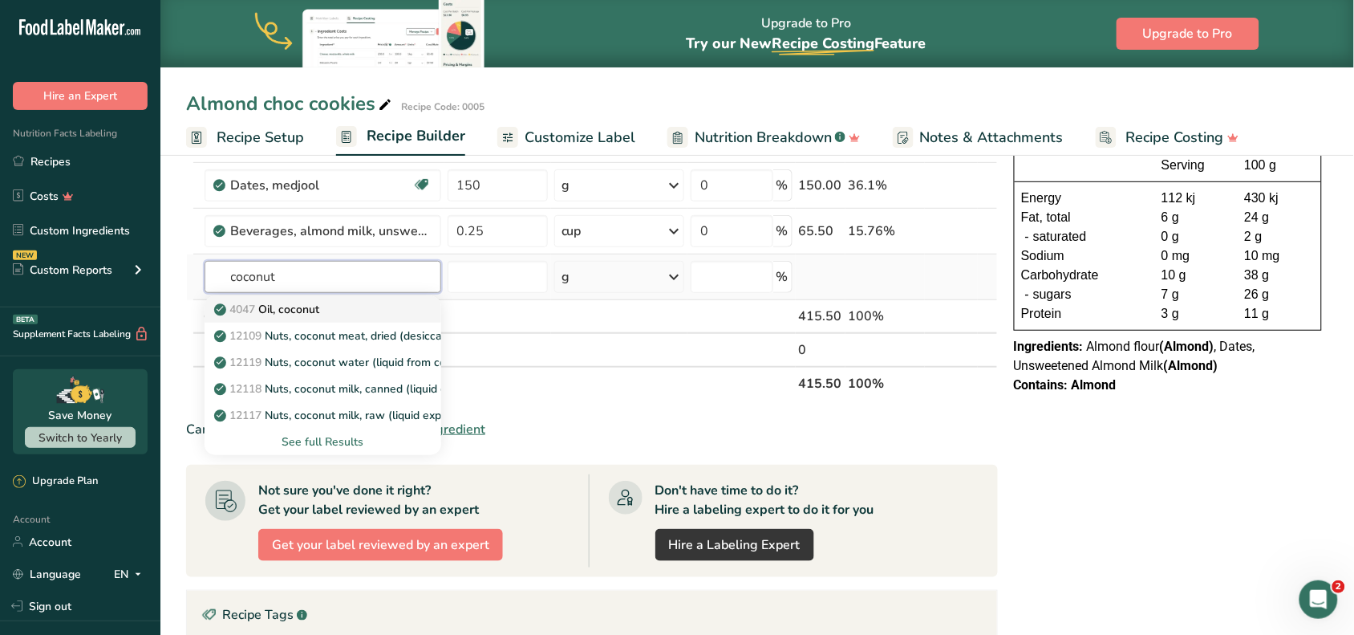
type input "coconut"
click at [307, 303] on p "4047 Oil, coconut" at bounding box center [268, 309] width 103 height 17
type input "Oil, coconut"
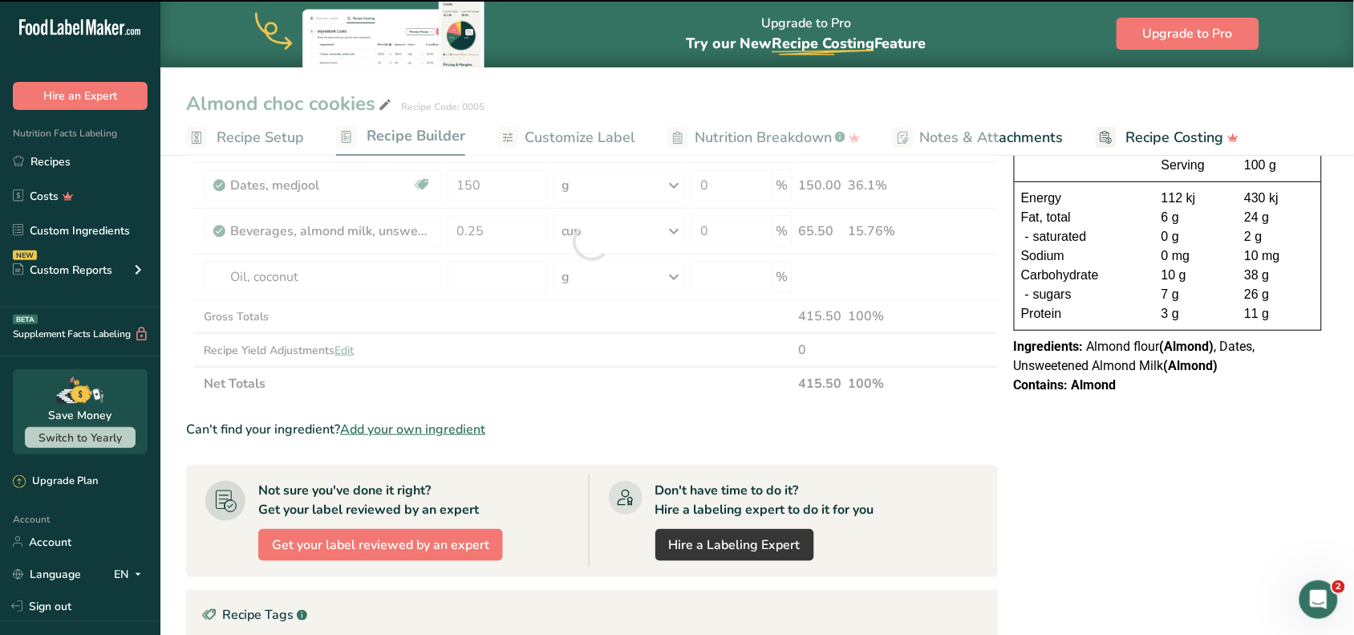
type input "0"
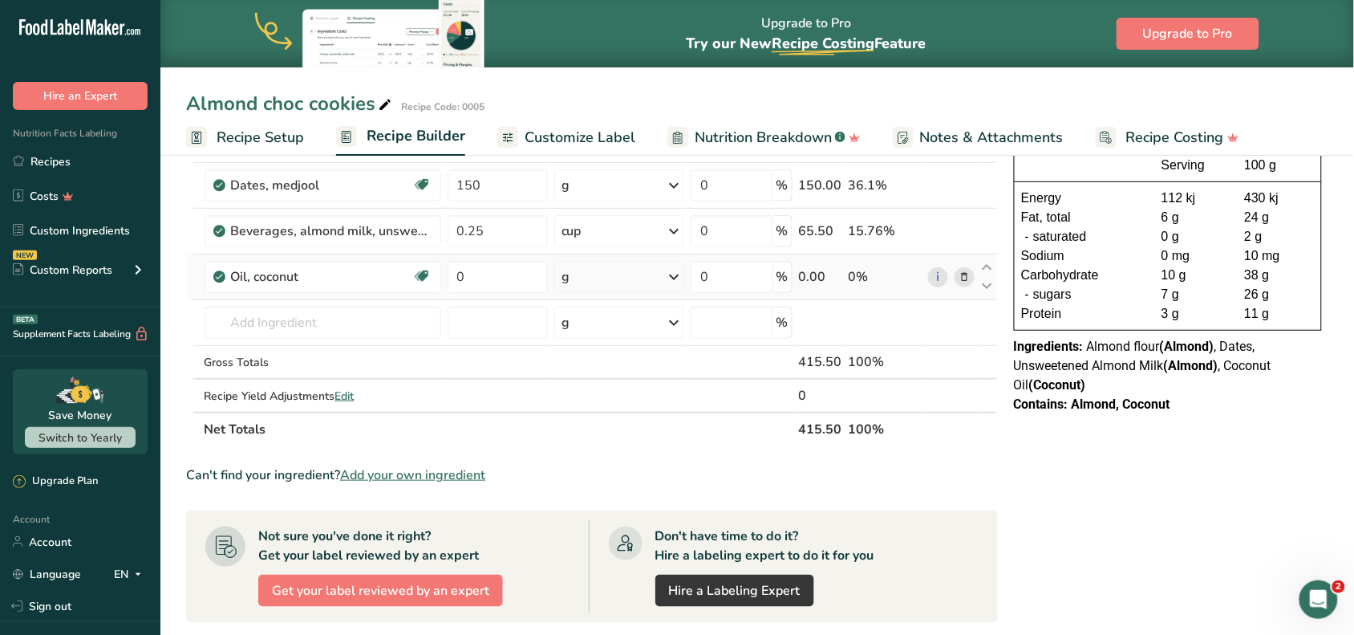
click at [675, 273] on icon at bounding box center [673, 276] width 19 height 29
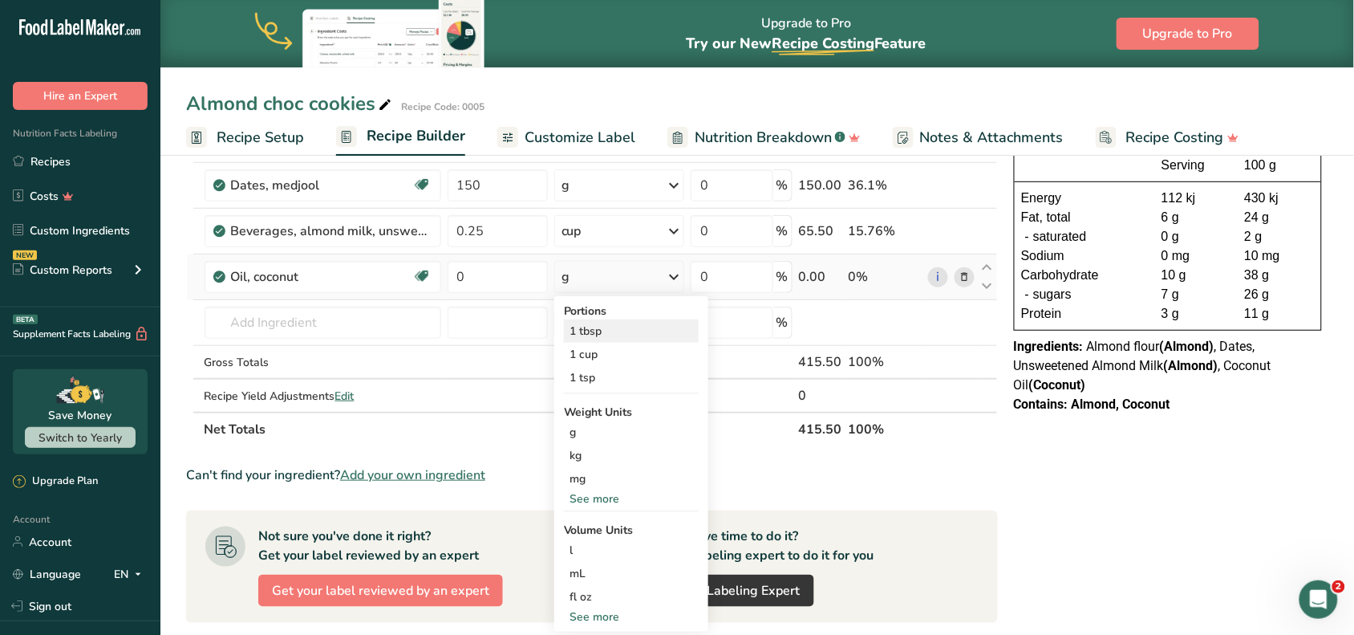
click at [595, 330] on div "1 tbsp" at bounding box center [631, 330] width 135 height 23
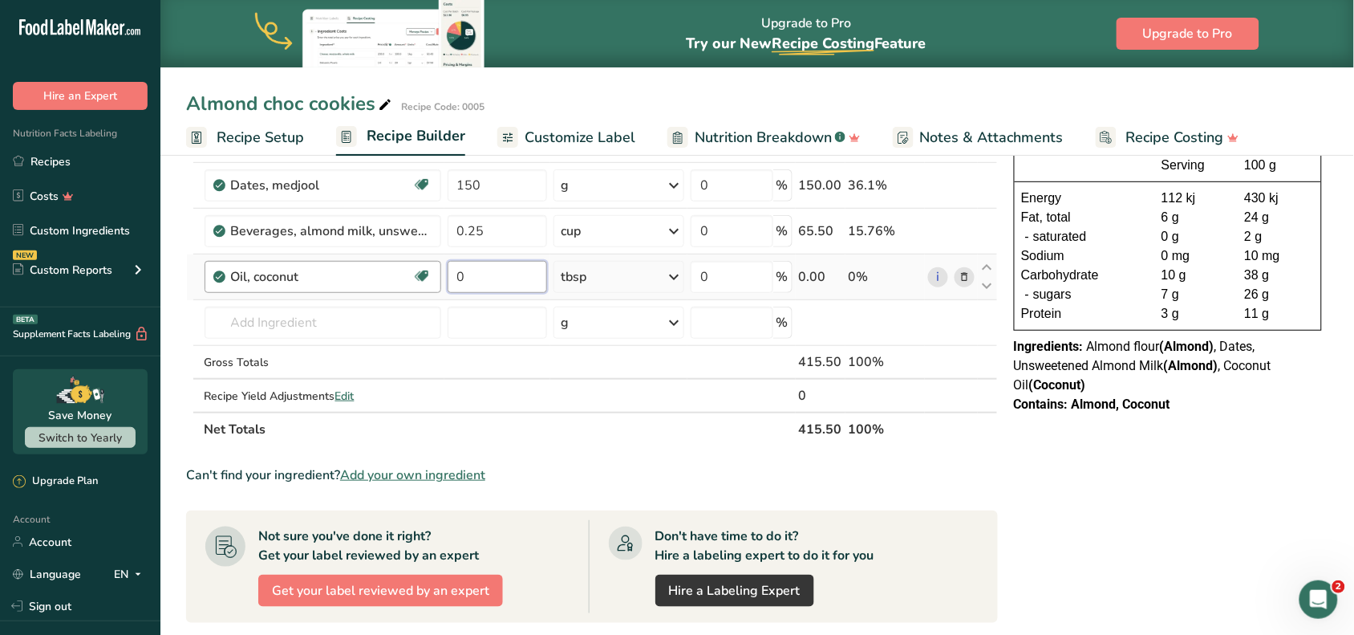
drag, startPoint x: 482, startPoint y: 274, endPoint x: 437, endPoint y: 271, distance: 45.0
click at [437, 271] on tr "Oil, coconut Dairy free Gluten free Vegan Vegetarian Soy free 0 tbsp Portions 1…" at bounding box center [592, 277] width 810 height 46
type input "2"
click at [1037, 488] on div "NUTRITION INFORMATION Servings Per Package: 4 Serving Size: 26g Average Quantit…" at bounding box center [1168, 493] width 321 height 950
click at [290, 327] on input "text" at bounding box center [323, 323] width 237 height 32
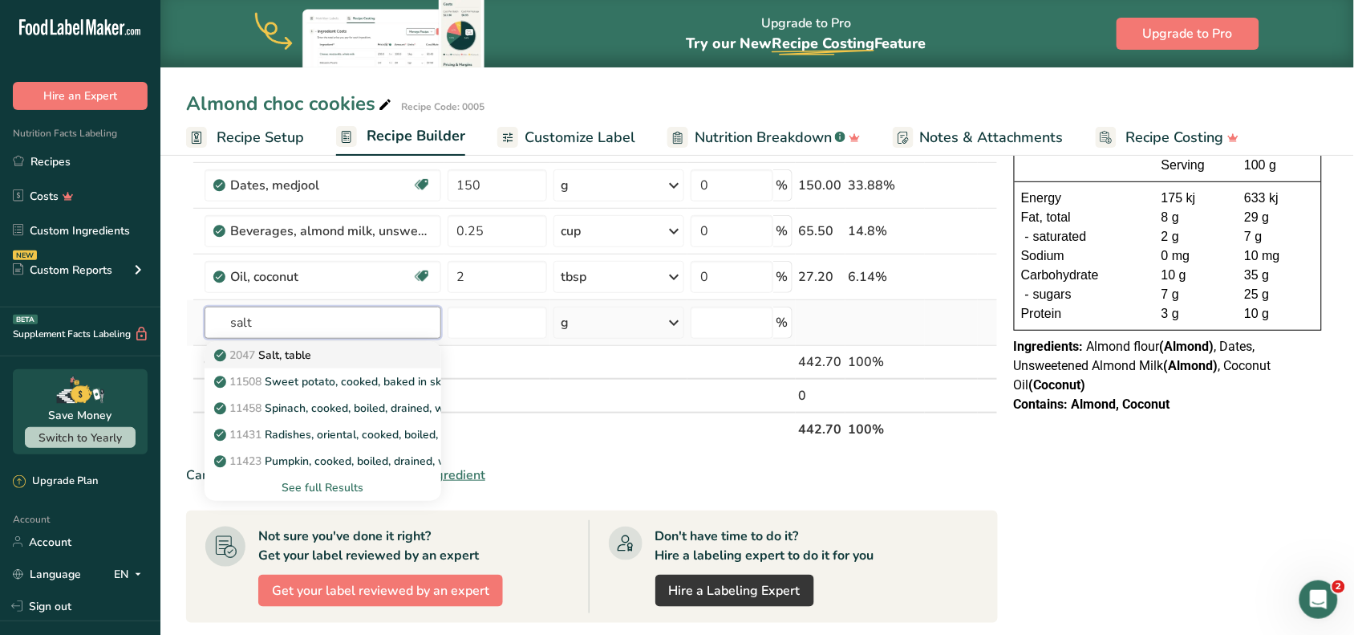
type input "salt"
click at [293, 358] on p "2047 Salt, table" at bounding box center [264, 355] width 95 height 17
type input "Salt, table"
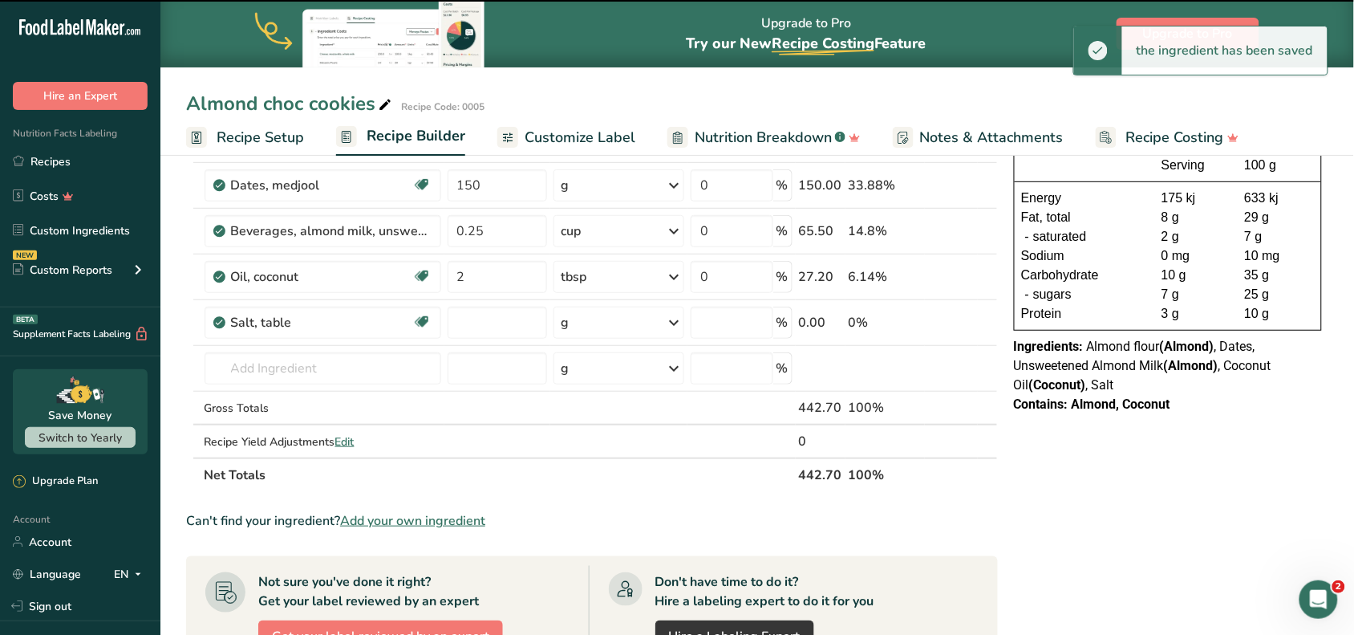
type input "0"
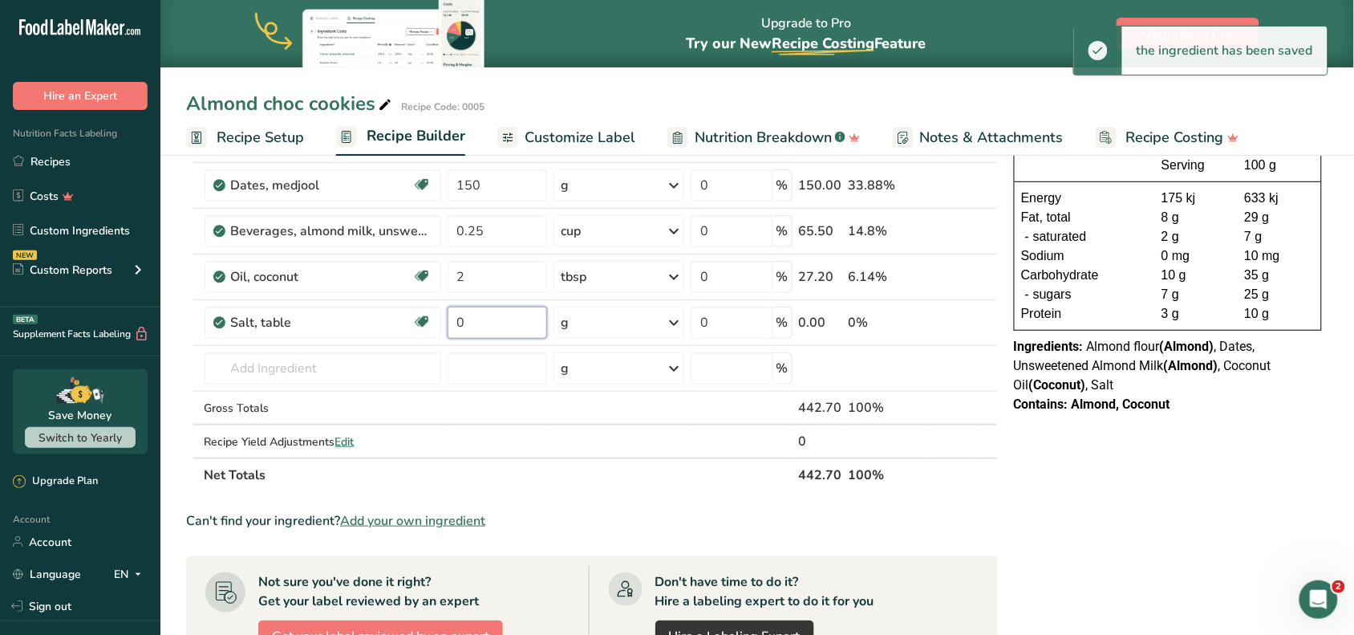
click at [514, 326] on input "0" at bounding box center [498, 323] width 100 height 32
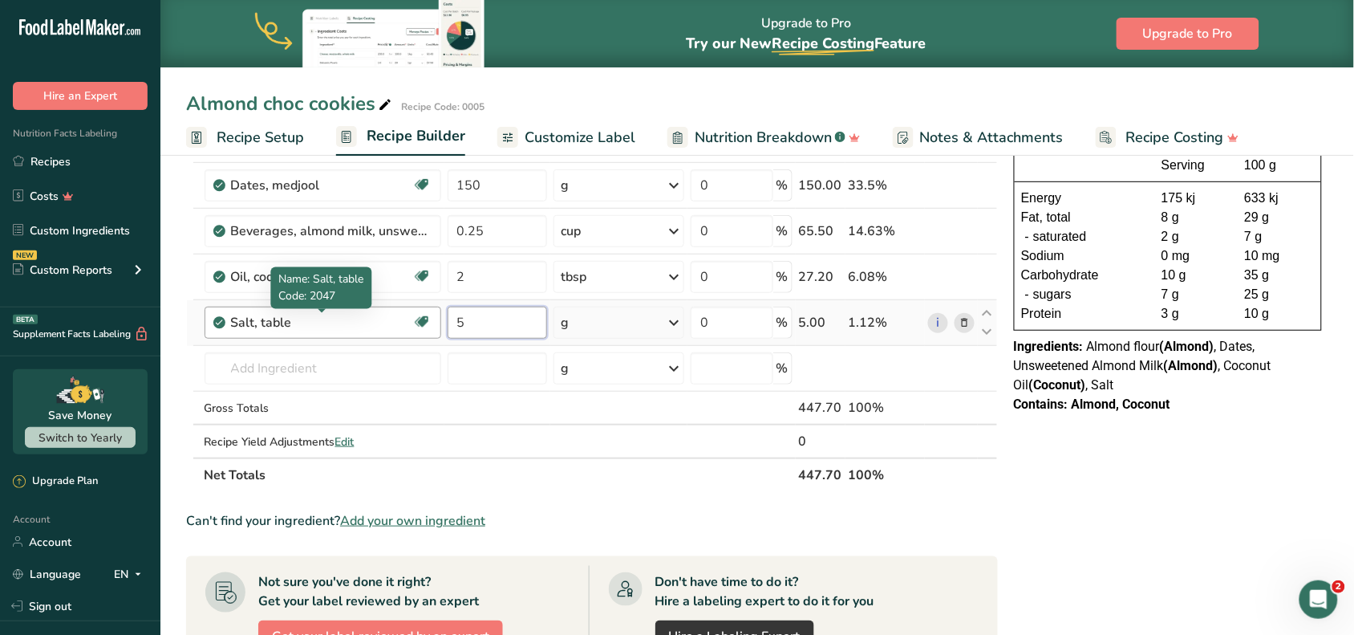
drag, startPoint x: 498, startPoint y: 315, endPoint x: 389, endPoint y: 311, distance: 108.4
click at [389, 311] on tr "Salt, table Dairy free Gluten free Vegan Vegetarian Soy free 5 g Portions 1 tsp…" at bounding box center [592, 323] width 810 height 46
type input "3"
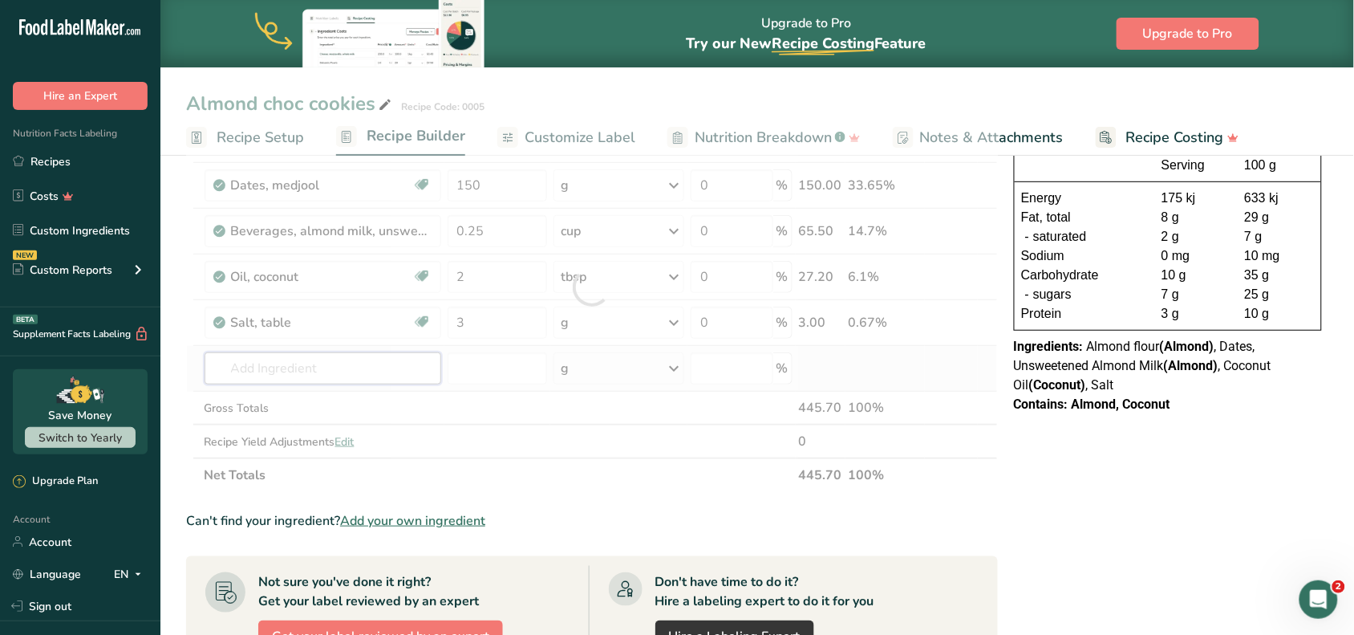
click at [310, 361] on div "Ingredient * Amount * Unit * Waste * .a-a{fill:#347362;}.b-a{fill:#fff;} Grams …" at bounding box center [592, 287] width 812 height 409
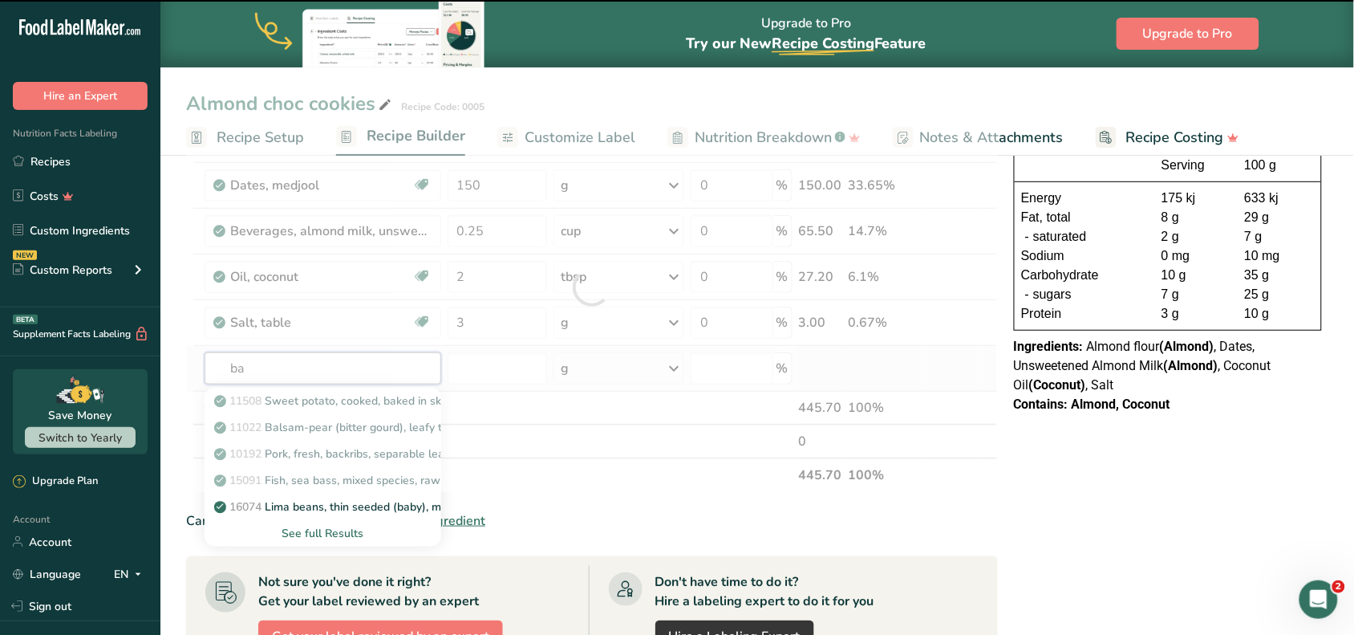
type input "bak"
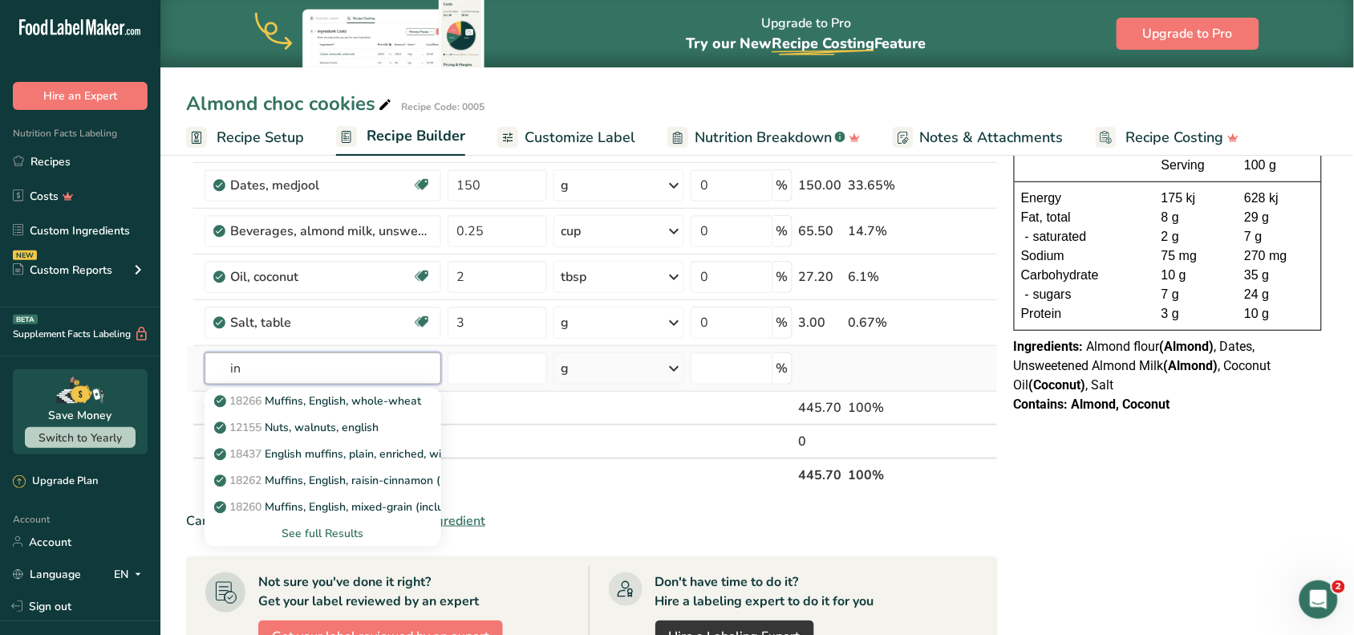
type input "i"
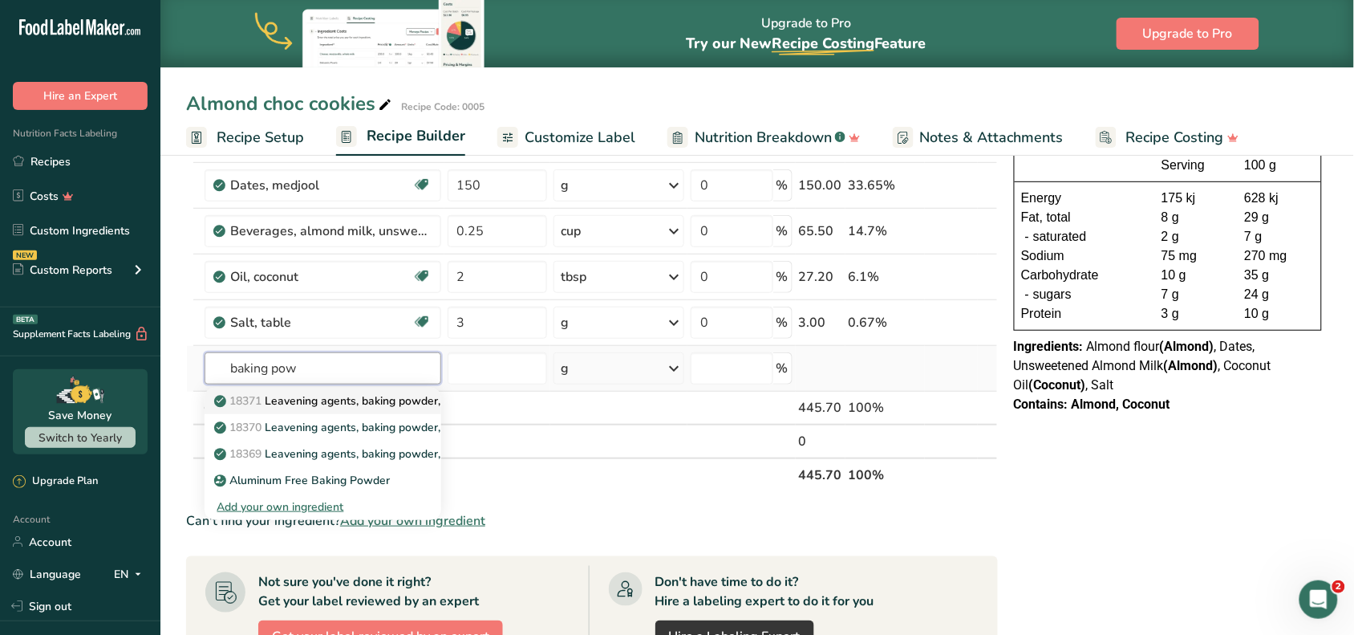
type input "baking pow"
click at [314, 405] on p "18371 Leavening agents, baking powder, low-sodium" at bounding box center [361, 400] width 288 height 17
type input "Leavening agents, baking powder, low-sodium"
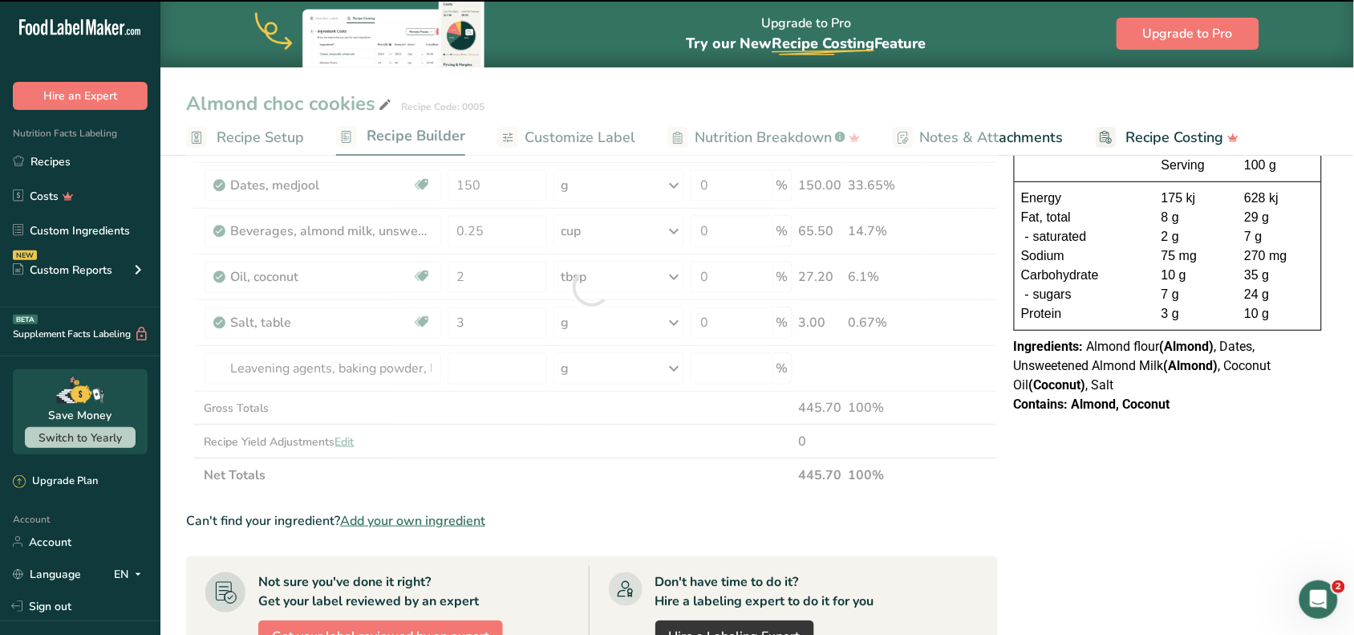
click at [600, 371] on div at bounding box center [592, 287] width 812 height 409
type input "0"
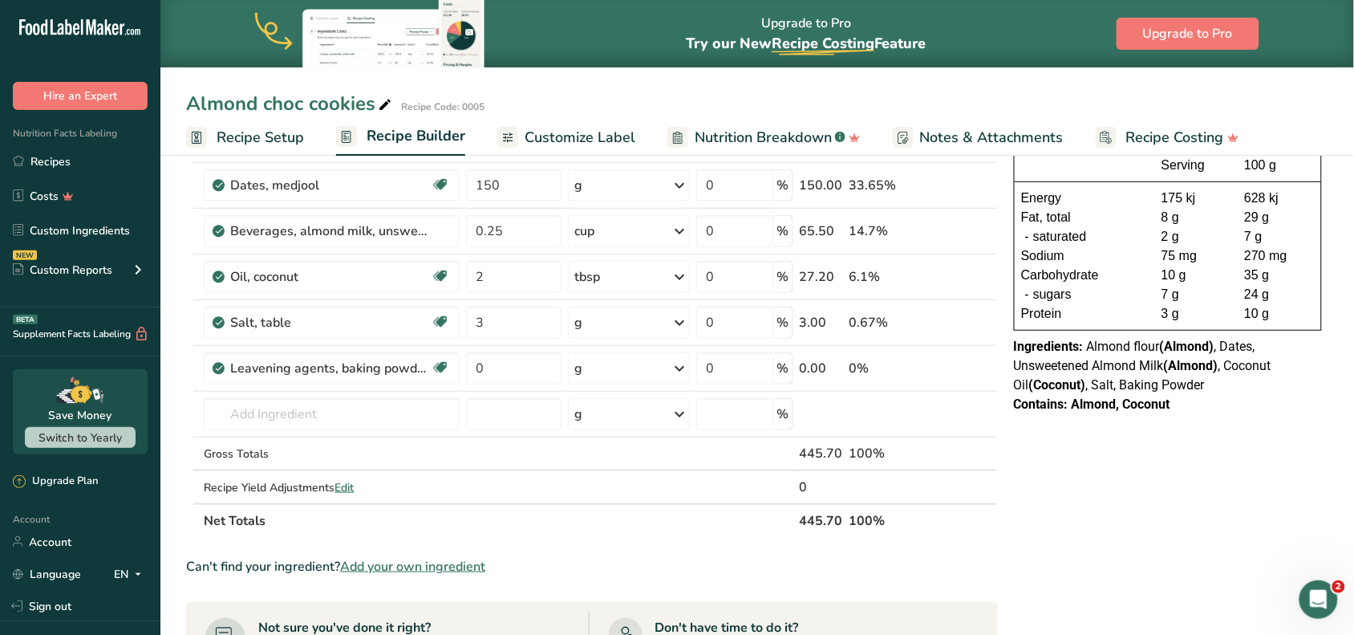
click at [600, 371] on div "g" at bounding box center [629, 368] width 122 height 32
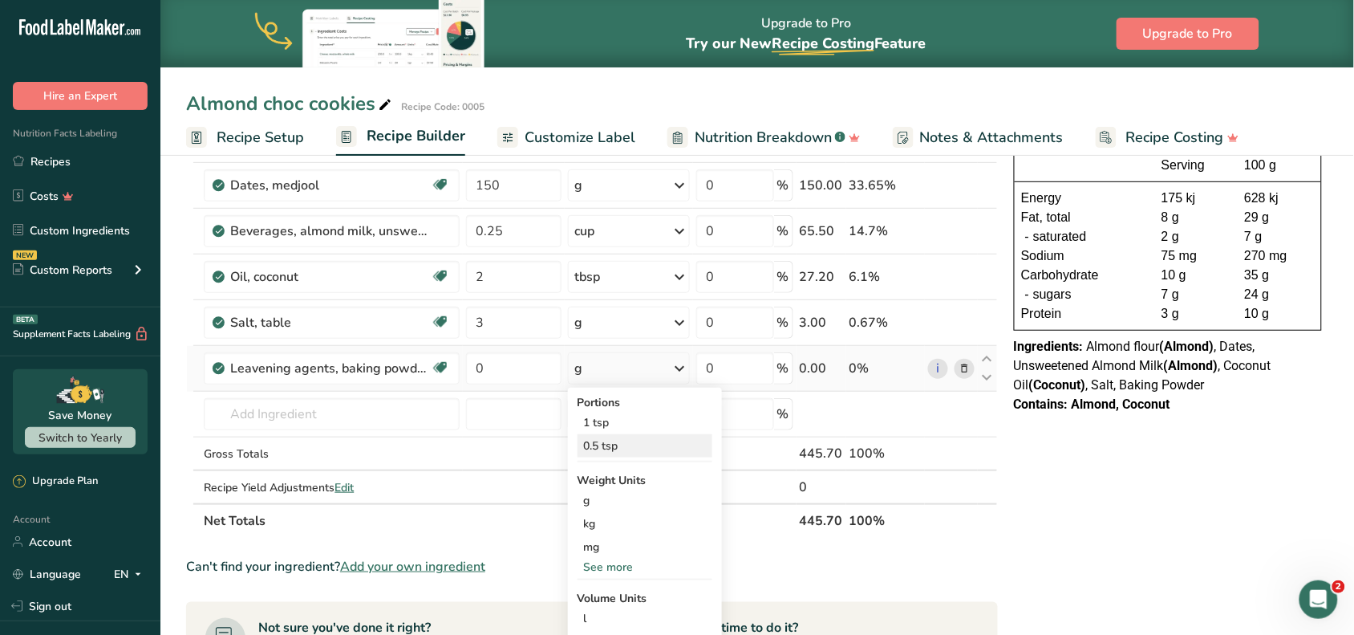
click at [618, 444] on div "0.5 tsp" at bounding box center [645, 445] width 135 height 23
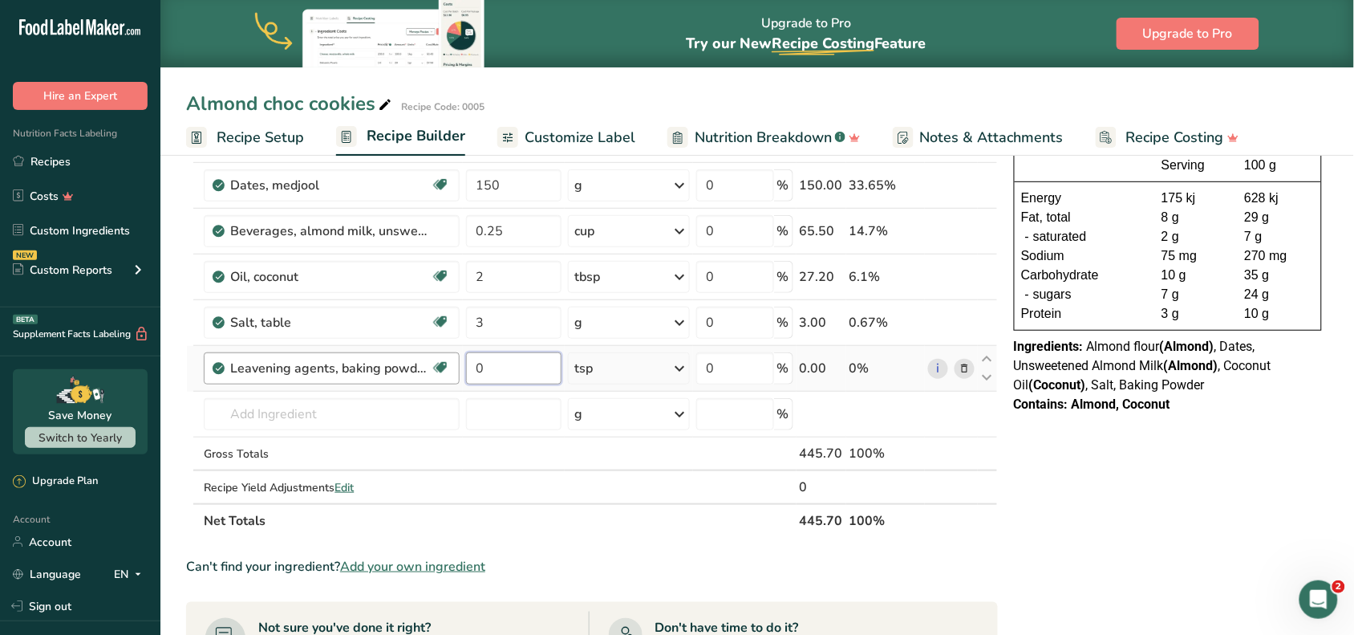
drag, startPoint x: 489, startPoint y: 377, endPoint x: 423, endPoint y: 372, distance: 66.8
click at [423, 372] on tr "Leavening agents, baking powder, low-sodium Dairy free Gluten free Vegan Vegeta…" at bounding box center [592, 369] width 810 height 46
type input "0.5"
click at [376, 400] on div "Ingredient * Amount * Unit * Waste * .a-a{fill:#347362;}.b-a{fill:#fff;} Grams …" at bounding box center [592, 310] width 812 height 455
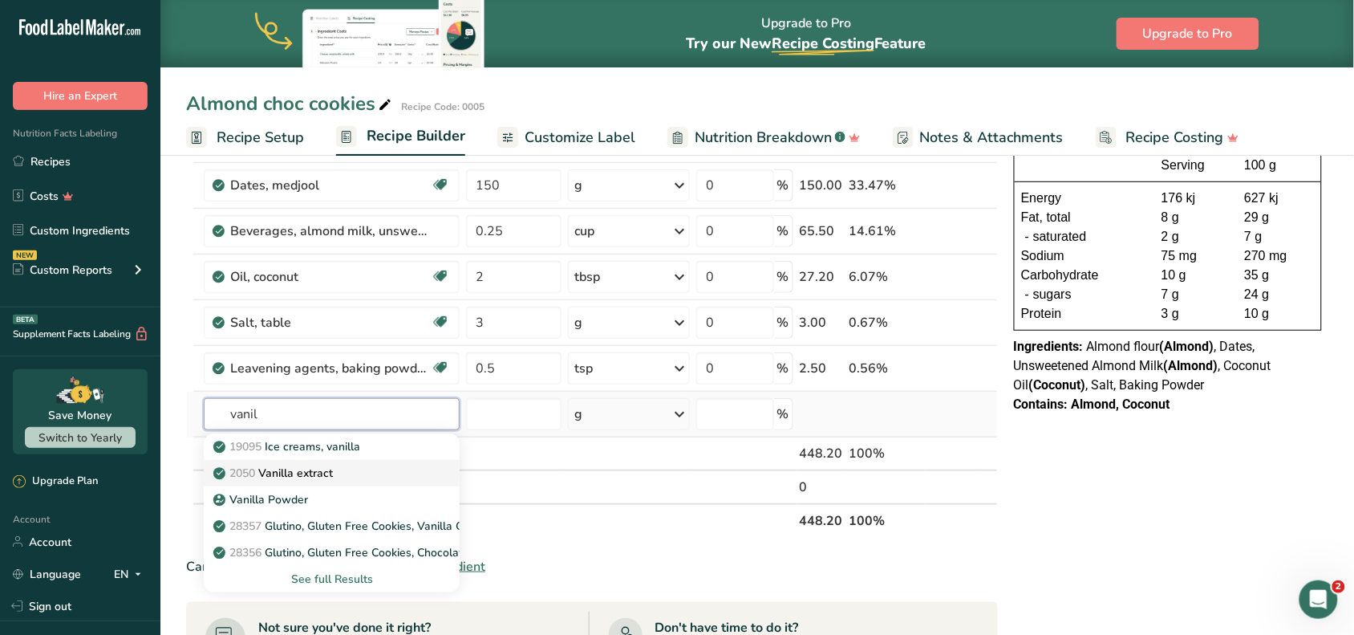
type input "vanil"
click at [325, 467] on p "2050 Vanilla extract" at bounding box center [275, 473] width 116 height 17
type input "Vanilla extract"
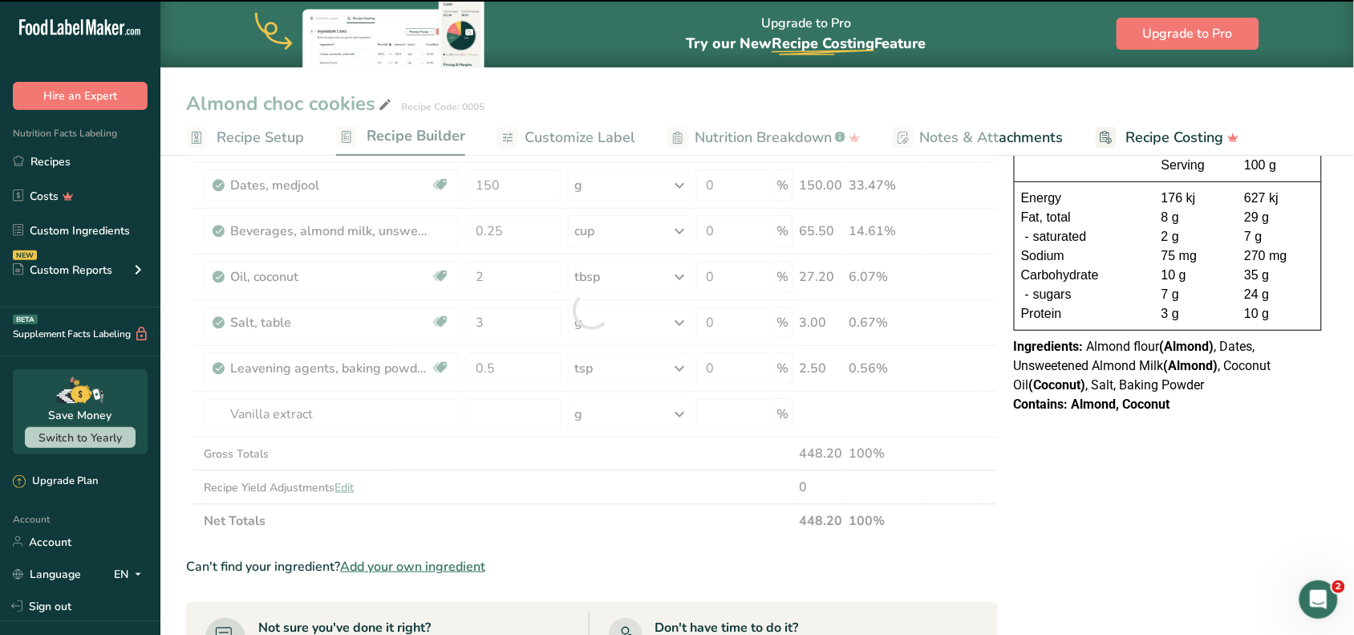
type input "0"
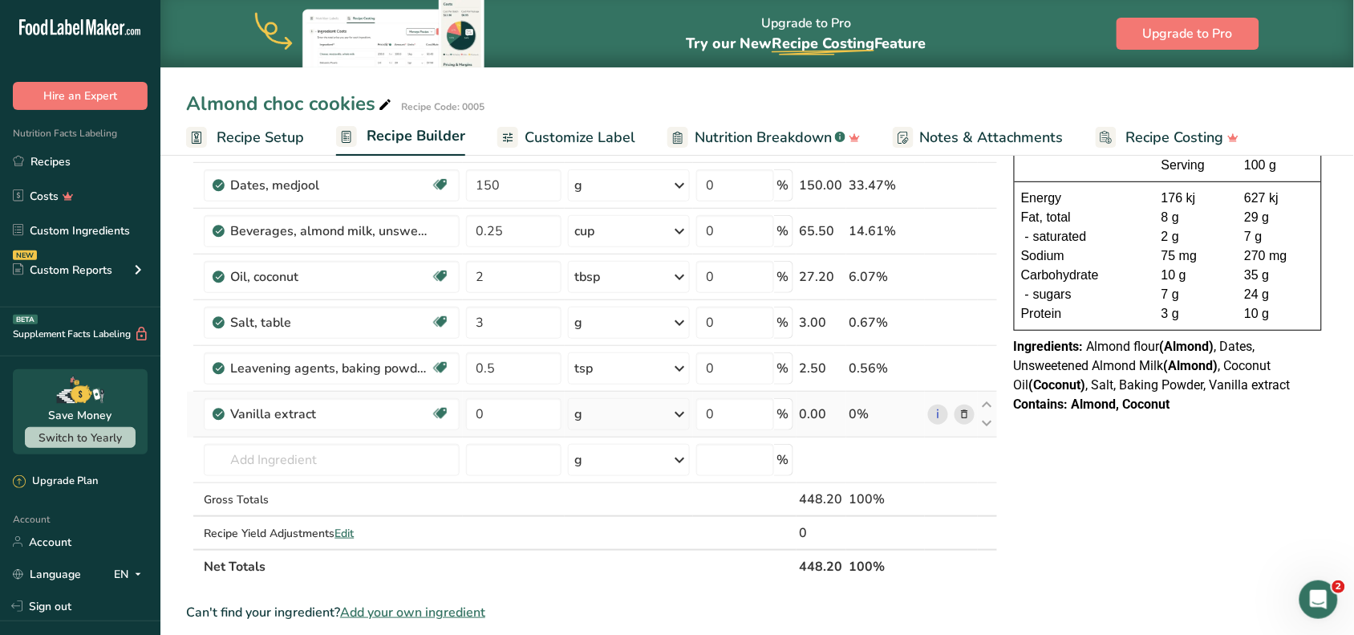
click at [682, 415] on icon at bounding box center [679, 414] width 19 height 29
click at [634, 459] on div "1 tsp" at bounding box center [645, 468] width 135 height 23
drag, startPoint x: 493, startPoint y: 411, endPoint x: 426, endPoint y: 403, distance: 67.9
click at [426, 403] on tr "Vanilla extract Dairy free Gluten free Vegan Vegetarian Soy free 0 tsp Portions…" at bounding box center [592, 415] width 810 height 46
type input "1"
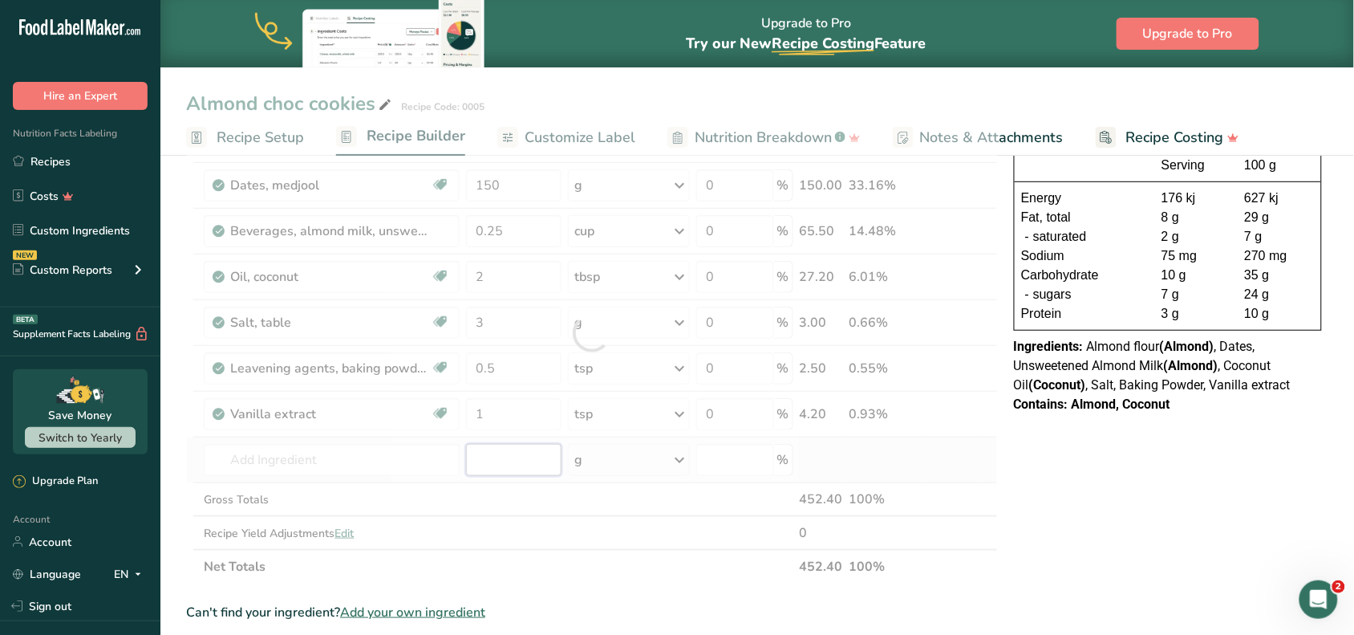
click at [502, 469] on div "Ingredient * Amount * Unit * Waste * .a-a{fill:#347362;}.b-a{fill:#fff;} Grams …" at bounding box center [592, 333] width 812 height 501
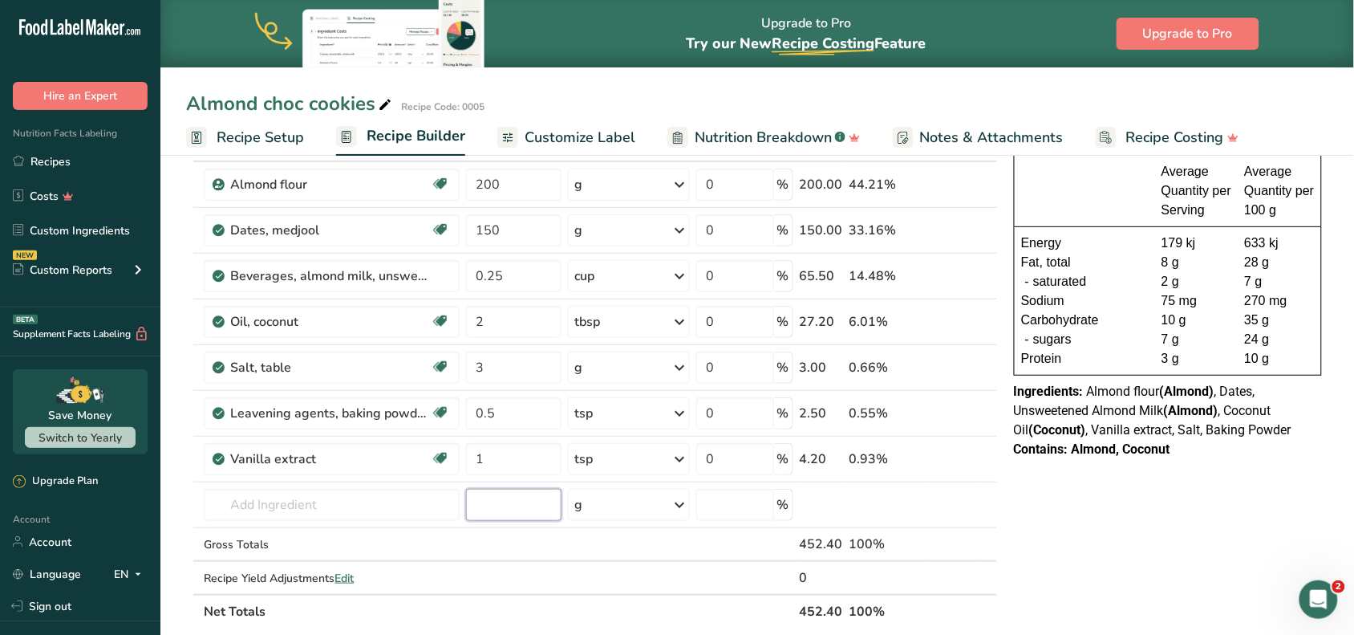
scroll to position [0, 0]
